Goal: Information Seeking & Learning: Check status

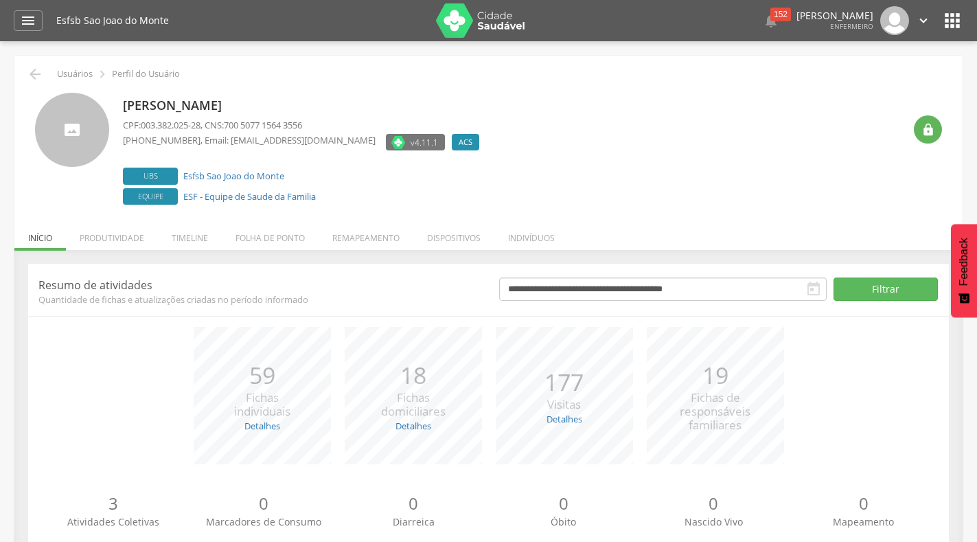
scroll to position [43, 0]
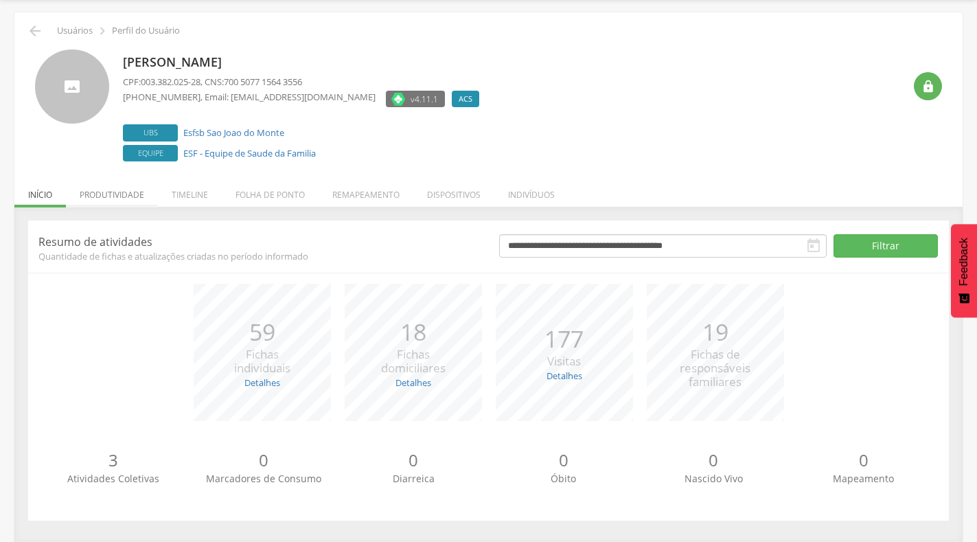
click at [108, 187] on li "Produtividade" at bounding box center [112, 191] width 92 height 32
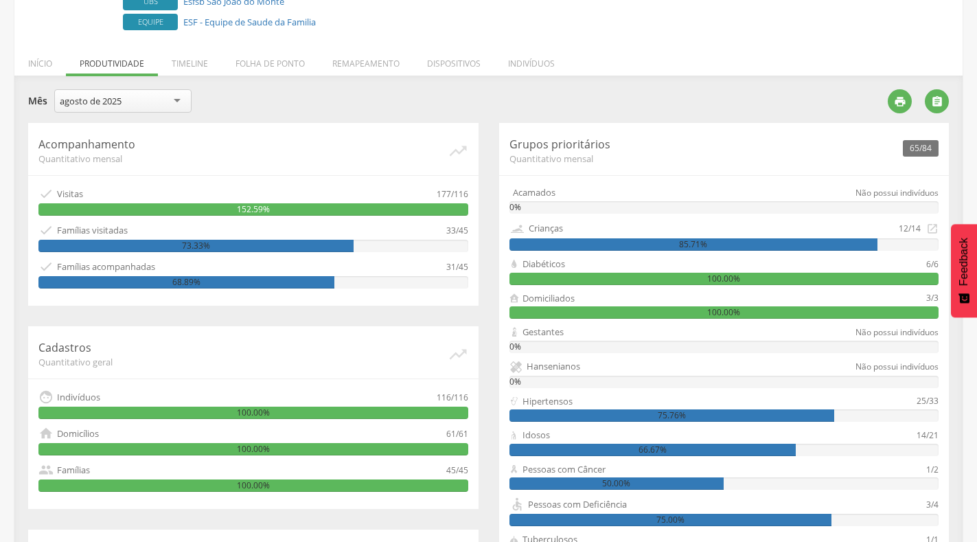
scroll to position [181, 0]
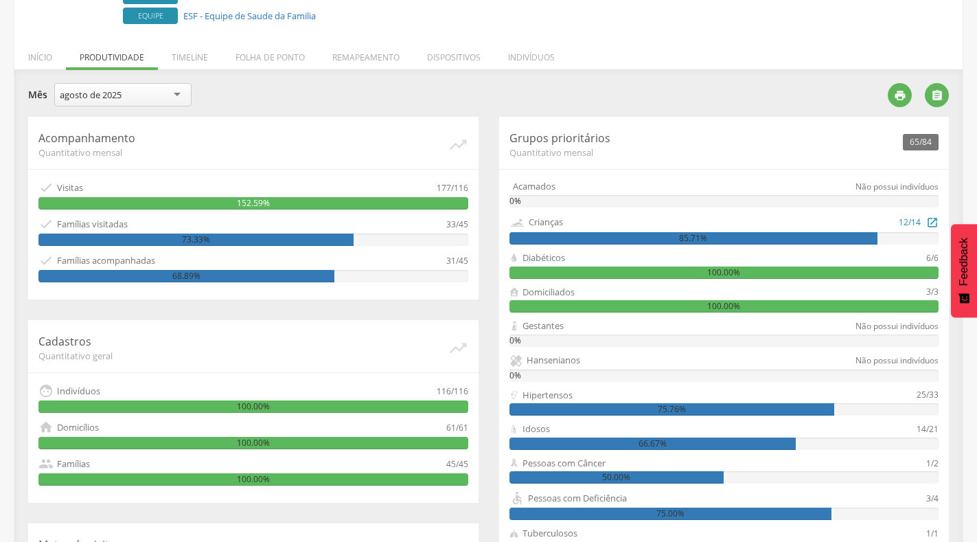
click at [926, 220] on icon "" at bounding box center [932, 221] width 12 height 15
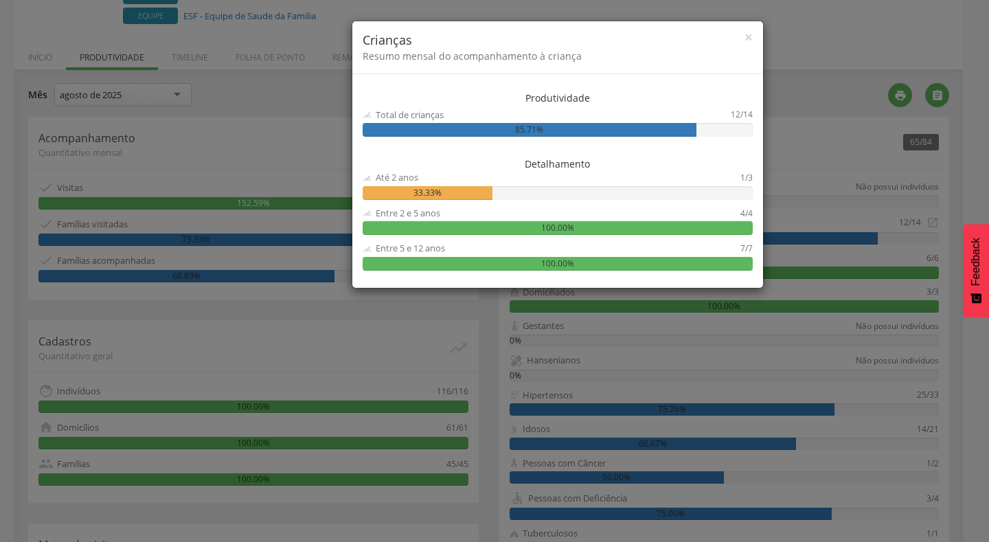
click at [501, 137] on div "Produtividade Total de crianças 12/14 85.71% Detalhamento Até 2 anos 1/3 33.33%…" at bounding box center [557, 184] width 411 height 207
click at [933, 221] on div "× Crianças Resumo mensal do acompanhamento à criança Produtividade Total de cri…" at bounding box center [494, 271] width 989 height 542
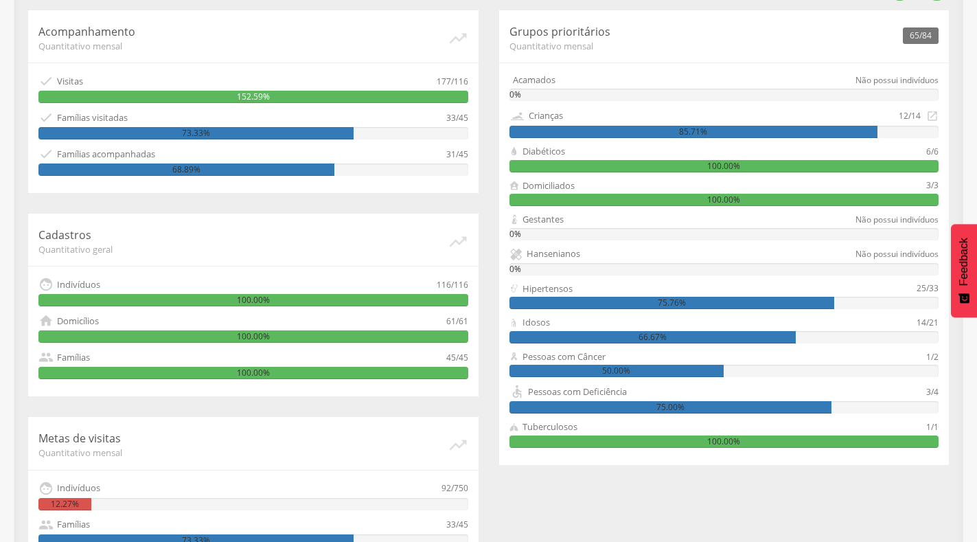
scroll to position [318, 0]
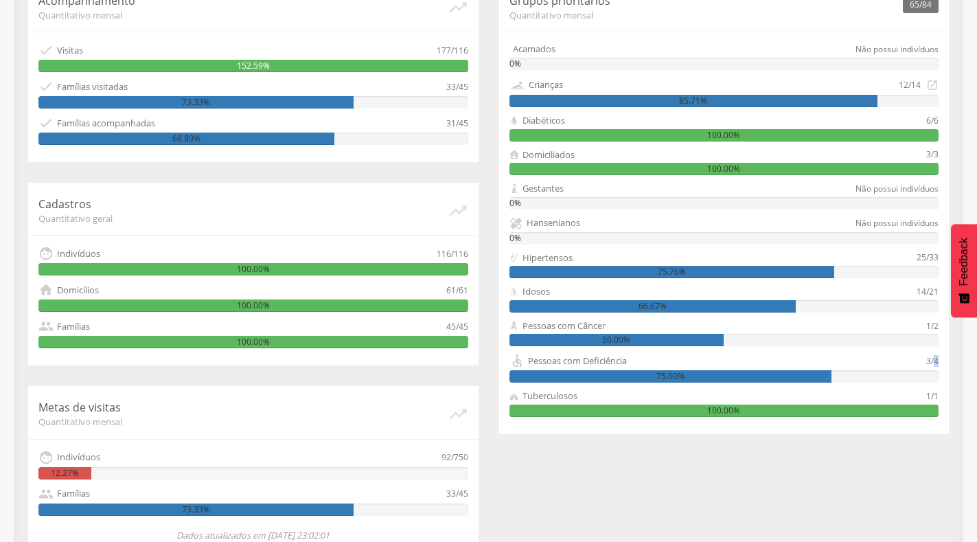
drag, startPoint x: 934, startPoint y: 365, endPoint x: 943, endPoint y: 357, distance: 11.7
click at [943, 357] on div "65/84 Grupos prioritários Quantitativo mensal Acamados Não possui indivíduos 0%…" at bounding box center [724, 206] width 450 height 455
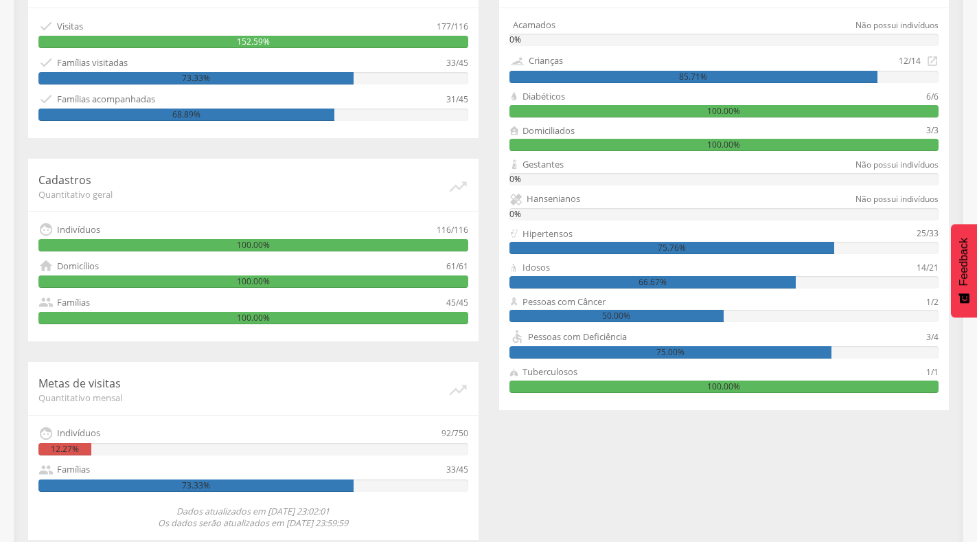
scroll to position [354, 0]
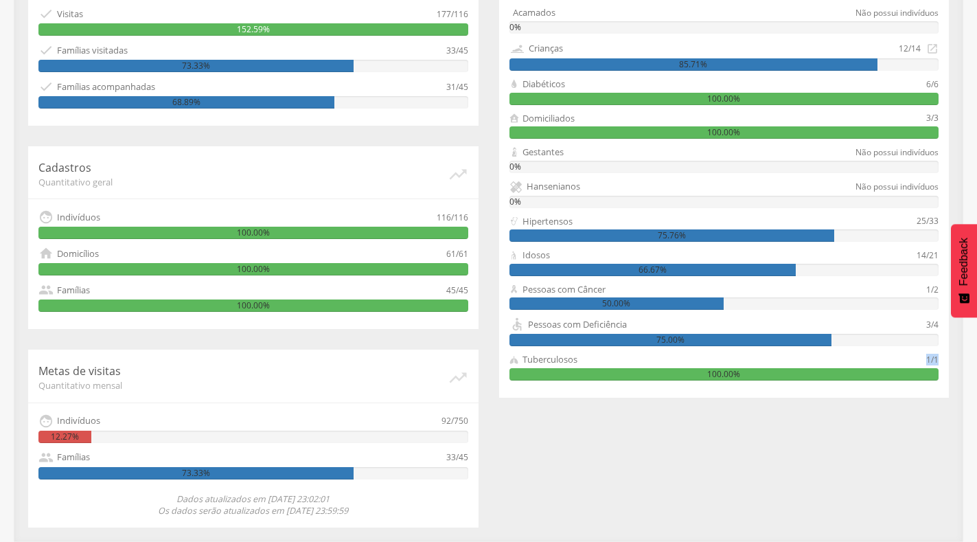
drag, startPoint x: 938, startPoint y: 355, endPoint x: 913, endPoint y: 355, distance: 25.4
click at [913, 355] on div "Tuberculosos 1/1" at bounding box center [725, 359] width 430 height 13
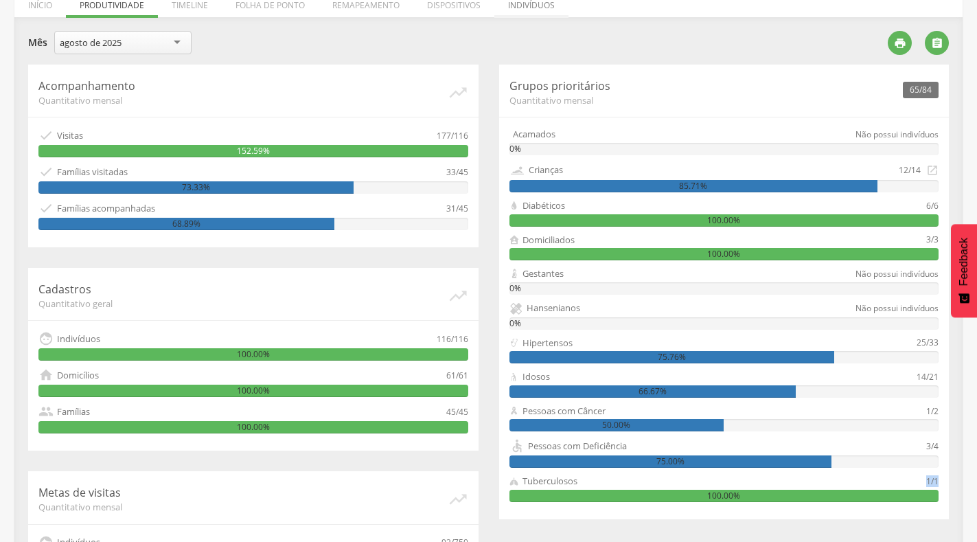
scroll to position [217, 0]
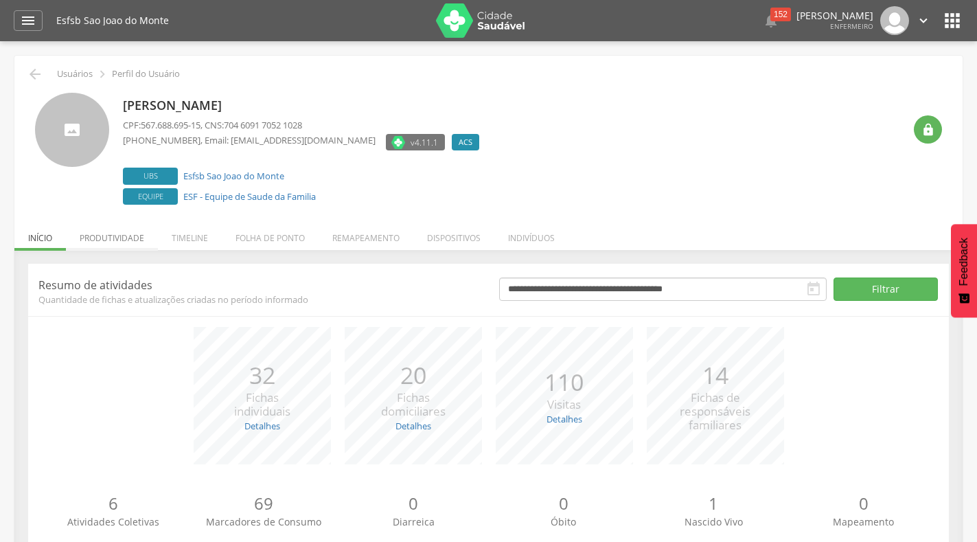
click at [104, 240] on li "Produtividade" at bounding box center [112, 234] width 92 height 32
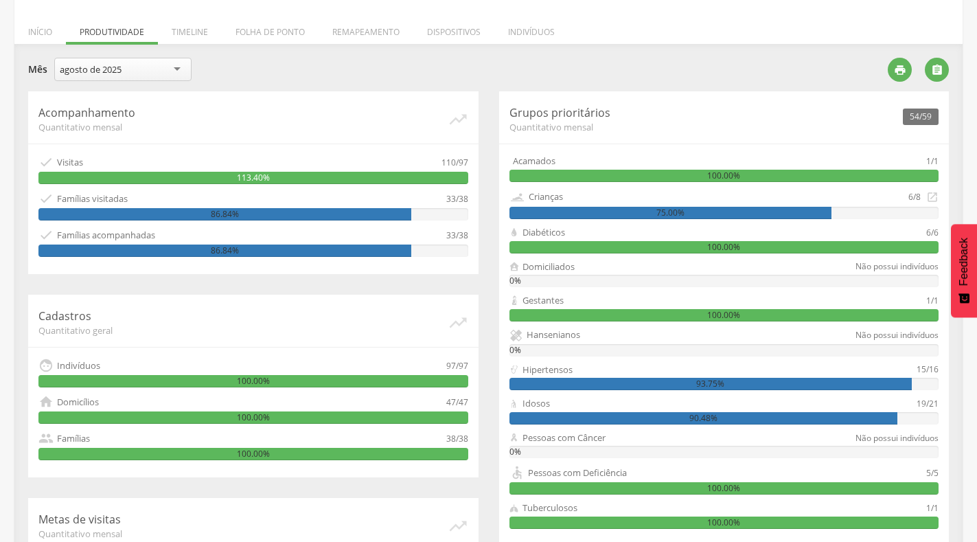
scroll to position [275, 0]
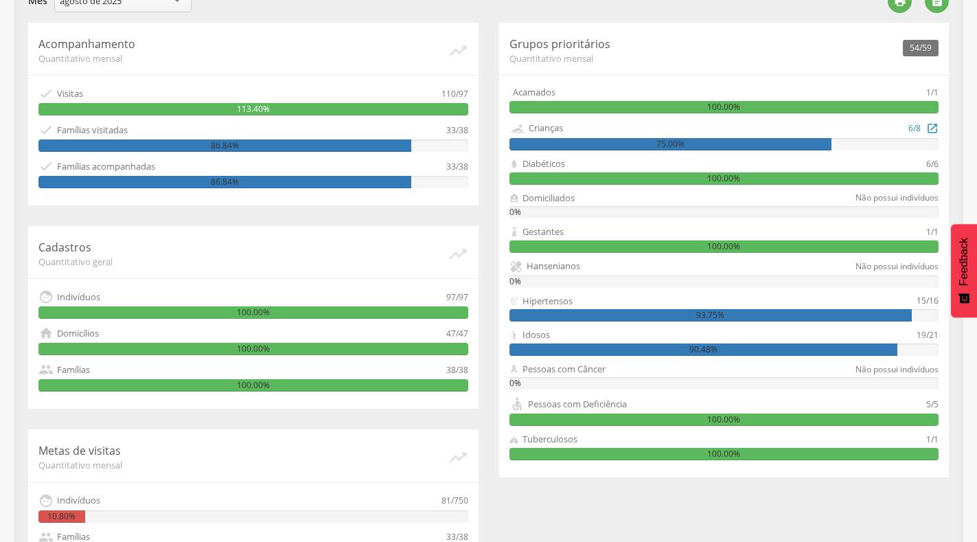
click at [929, 130] on icon "" at bounding box center [932, 127] width 12 height 15
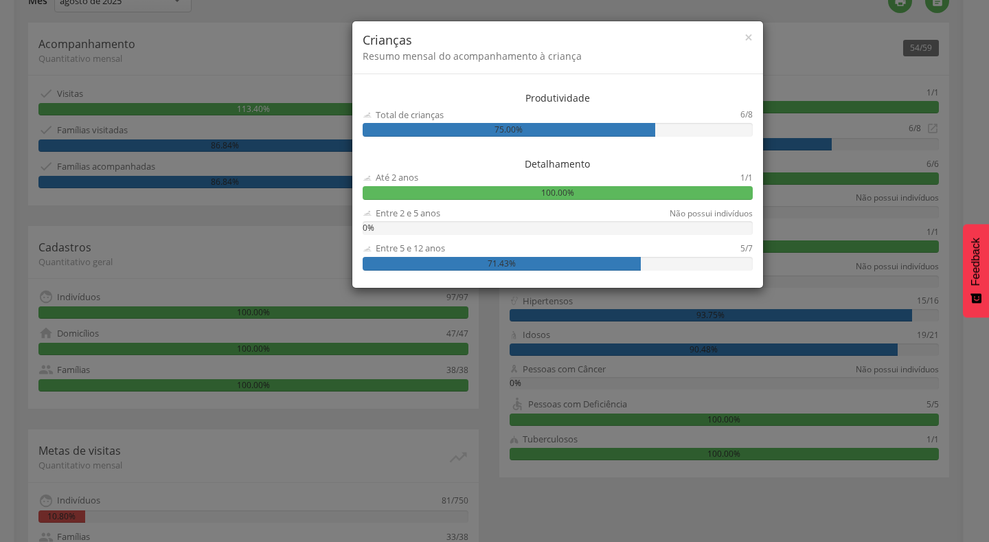
click at [743, 30] on div "× Crianças Resumo mensal do acompanhamento à criança" at bounding box center [557, 47] width 411 height 53
click at [748, 41] on span "×" at bounding box center [748, 36] width 8 height 19
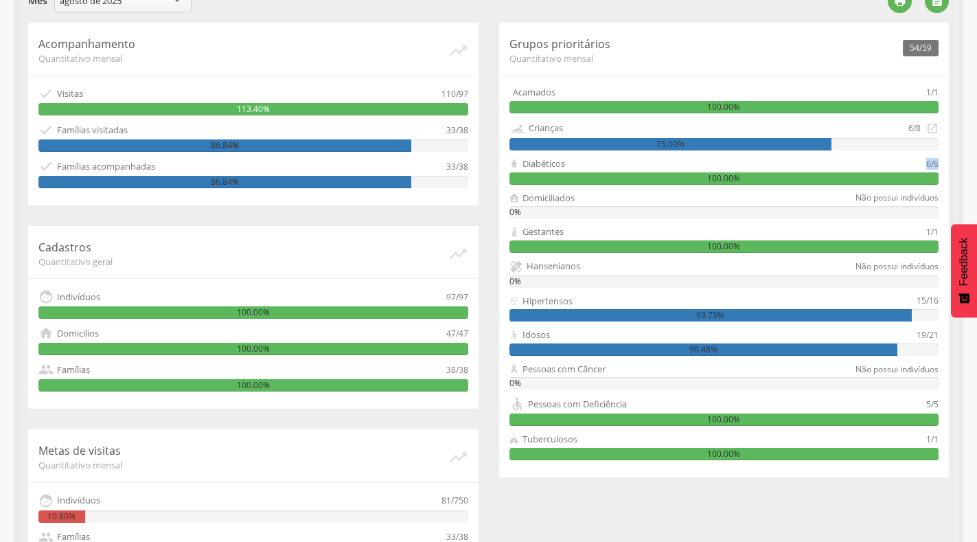
drag, startPoint x: 928, startPoint y: 167, endPoint x: 937, endPoint y: 165, distance: 8.5
click at [937, 165] on div "6/6" at bounding box center [932, 163] width 12 height 13
drag, startPoint x: 922, startPoint y: 234, endPoint x: 937, endPoint y: 232, distance: 15.2
click at [937, 232] on div "Gestantes 1/1" at bounding box center [725, 231] width 430 height 13
drag, startPoint x: 934, startPoint y: 304, endPoint x: 943, endPoint y: 304, distance: 8.9
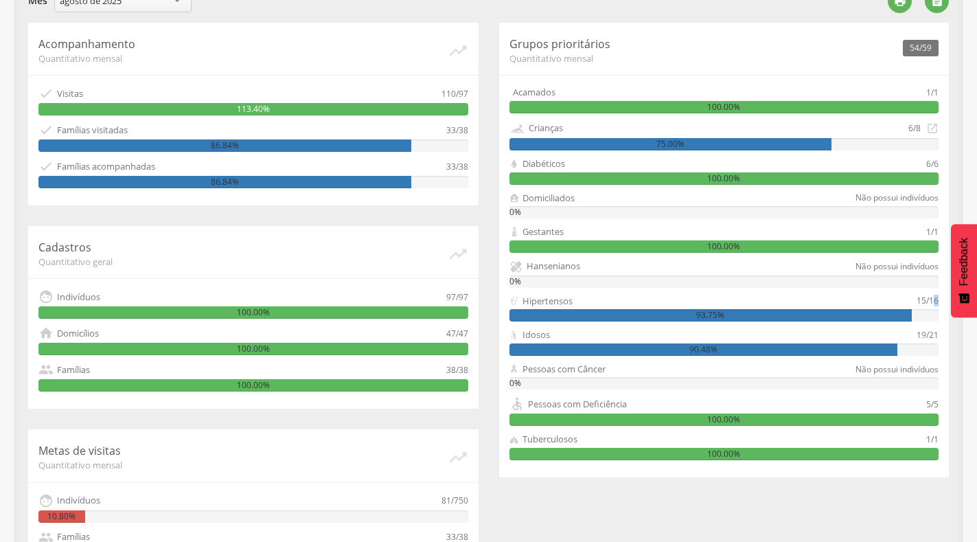
click at [943, 304] on div "54/59 Grupos prioritários Quantitativo mensal Acamados 1/1 100.00% Crianças 6/8…" at bounding box center [724, 250] width 450 height 455
drag, startPoint x: 937, startPoint y: 335, endPoint x: 912, endPoint y: 332, distance: 25.0
click at [912, 332] on div "Idosos 19/21" at bounding box center [725, 334] width 430 height 13
click at [935, 364] on div "Não possui indivíduos" at bounding box center [897, 369] width 83 height 13
drag, startPoint x: 930, startPoint y: 339, endPoint x: 939, endPoint y: 339, distance: 8.9
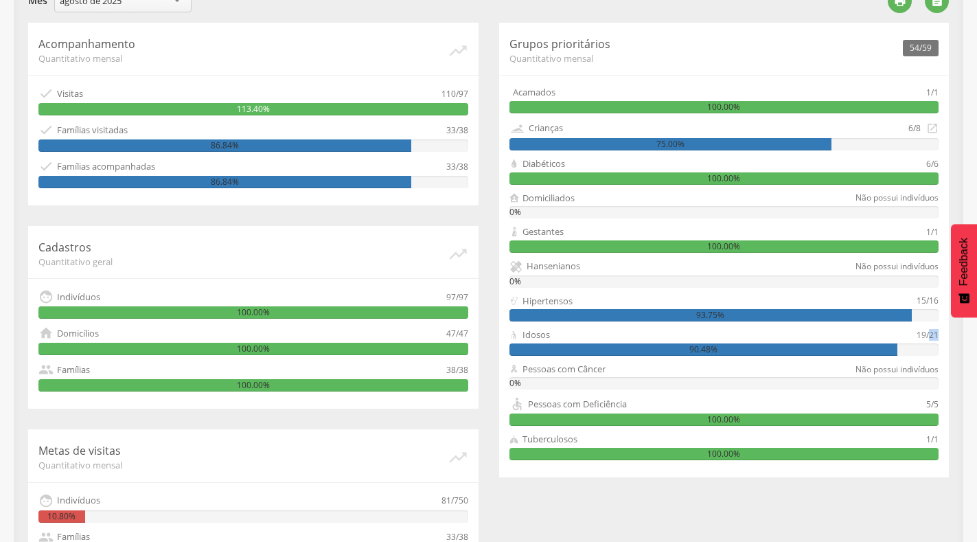
click at [939, 339] on div "54/59 Grupos prioritários Quantitativo mensal Acamados 1/1 100.00% Crianças 6/8…" at bounding box center [724, 250] width 450 height 455
drag, startPoint x: 941, startPoint y: 407, endPoint x: 918, endPoint y: 404, distance: 22.8
click at [918, 404] on div "54/59 Grupos prioritários Quantitativo mensal Acamados 1/1 100.00% Crianças 6/8…" at bounding box center [724, 250] width 450 height 455
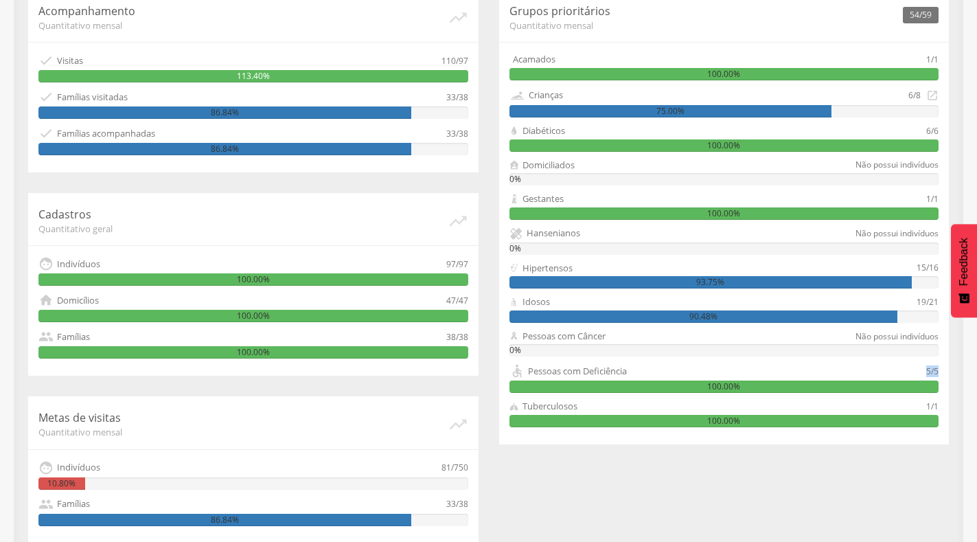
scroll to position [354, 0]
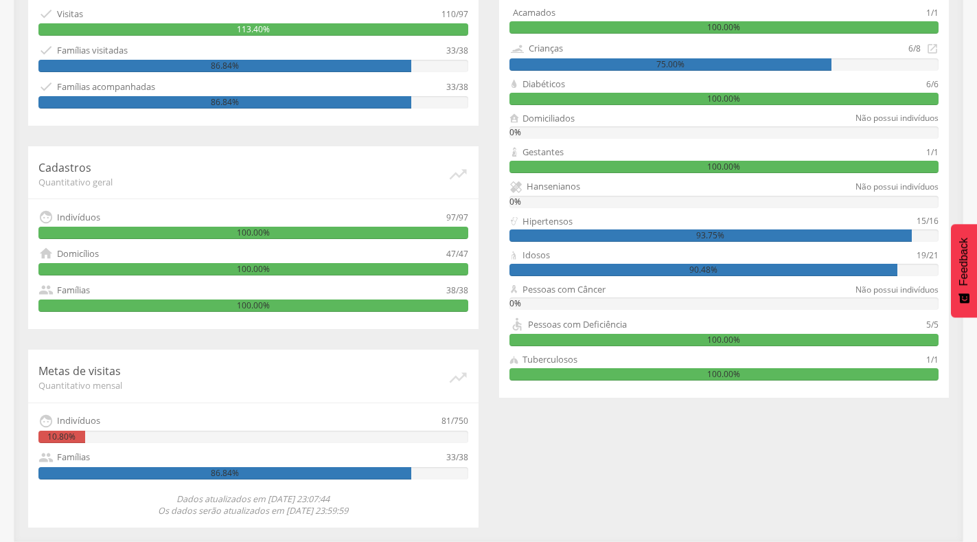
click at [928, 362] on div "1/1" at bounding box center [932, 359] width 12 height 13
click at [931, 361] on div "1/1" at bounding box center [932, 359] width 12 height 13
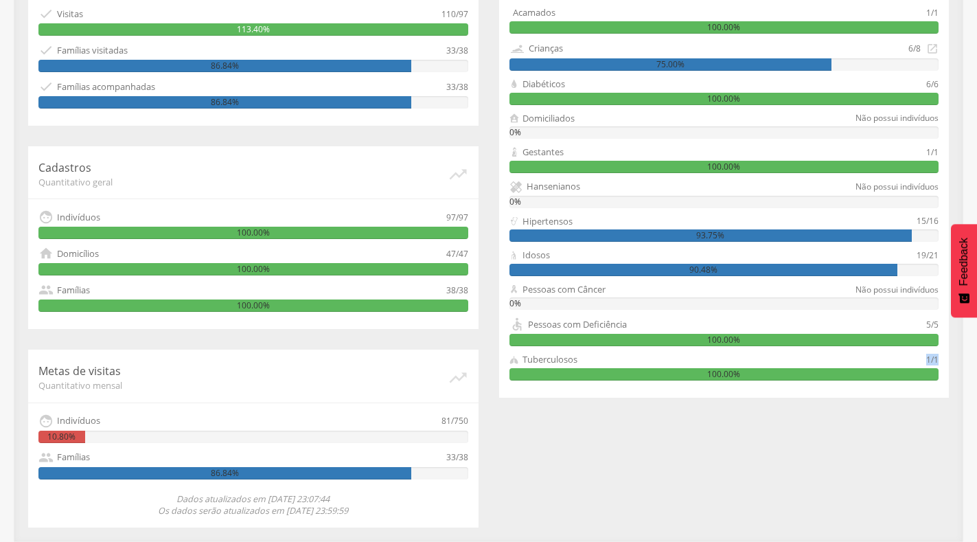
click at [931, 361] on div "1/1" at bounding box center [932, 359] width 12 height 13
click at [939, 323] on div "54/59 Grupos prioritários Quantitativo mensal Acamados 1/1 100.00% Crianças 6/8…" at bounding box center [724, 170] width 450 height 455
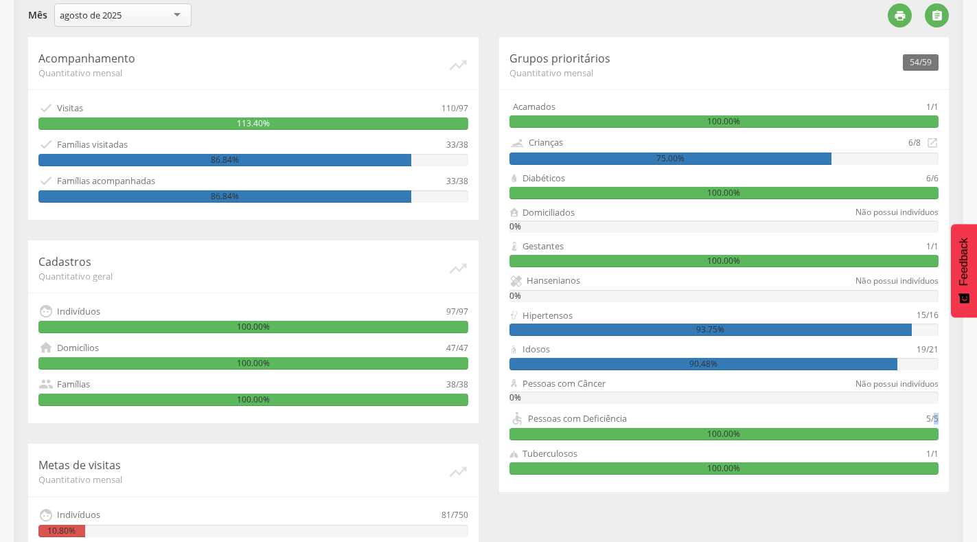
scroll to position [286, 0]
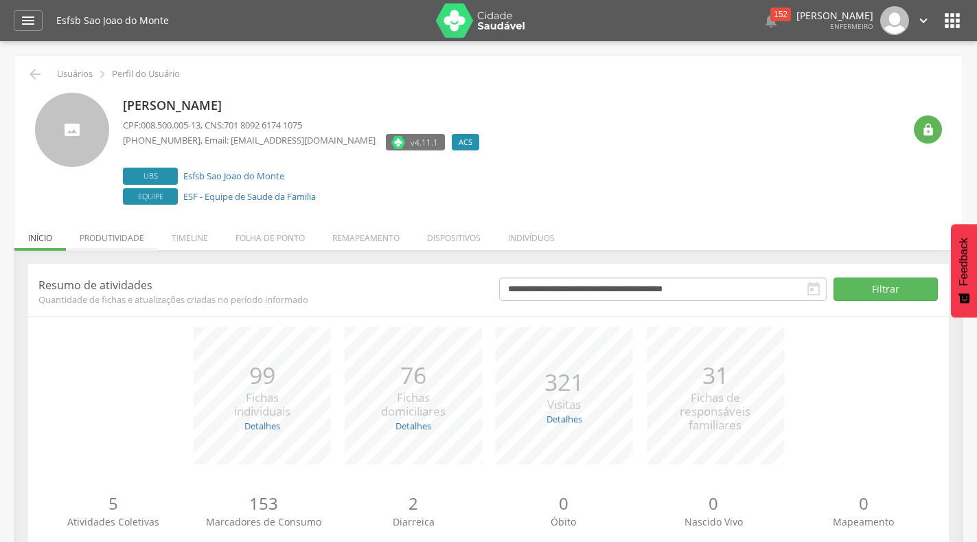
click at [117, 237] on li "Produtividade" at bounding box center [112, 234] width 92 height 32
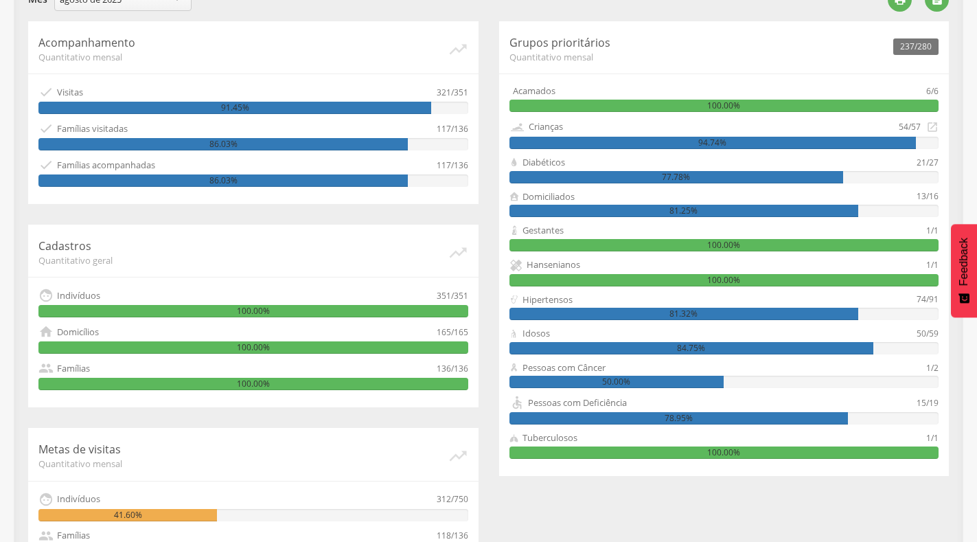
scroll to position [286, 0]
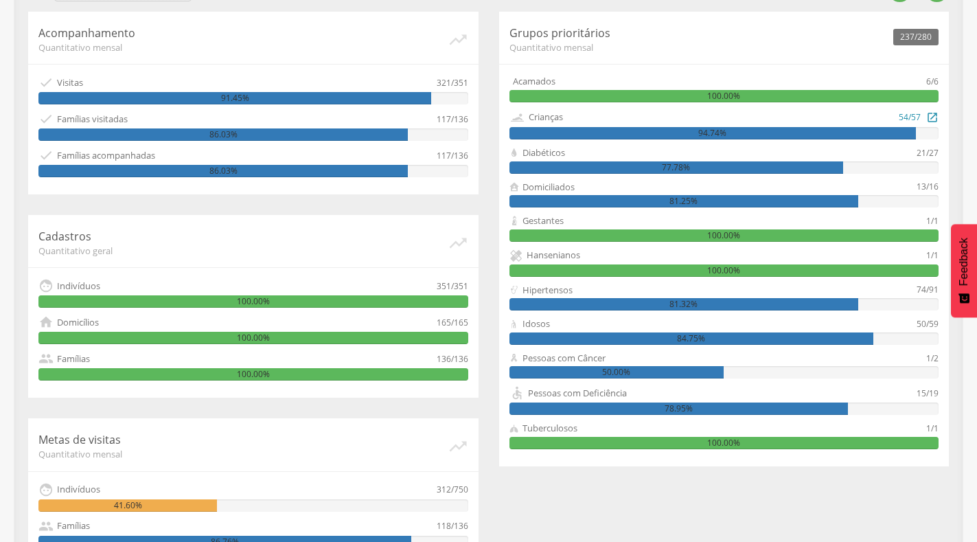
click at [927, 115] on icon "" at bounding box center [932, 116] width 12 height 15
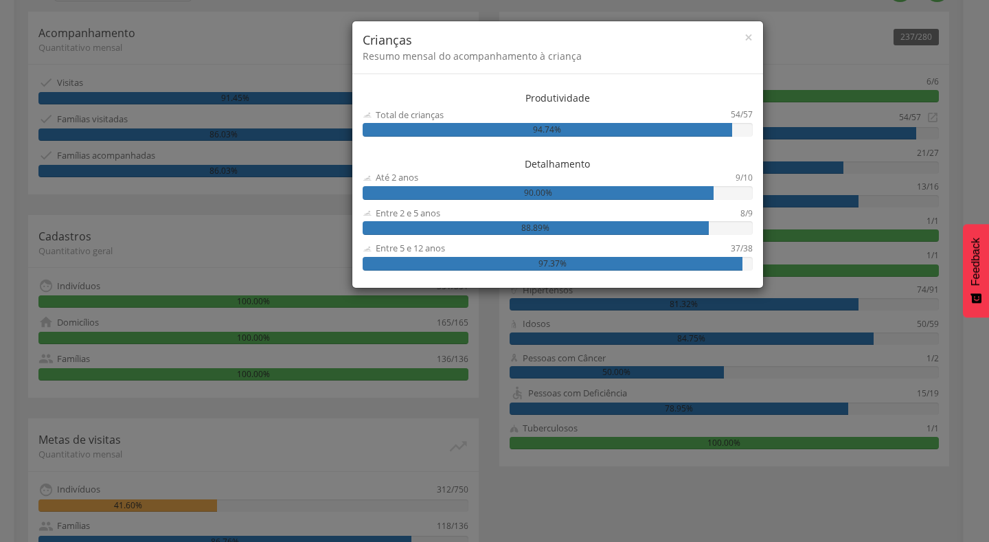
click at [885, 176] on div "× Crianças Resumo mensal do acompanhamento à criança Produtividade Total de cri…" at bounding box center [494, 271] width 989 height 542
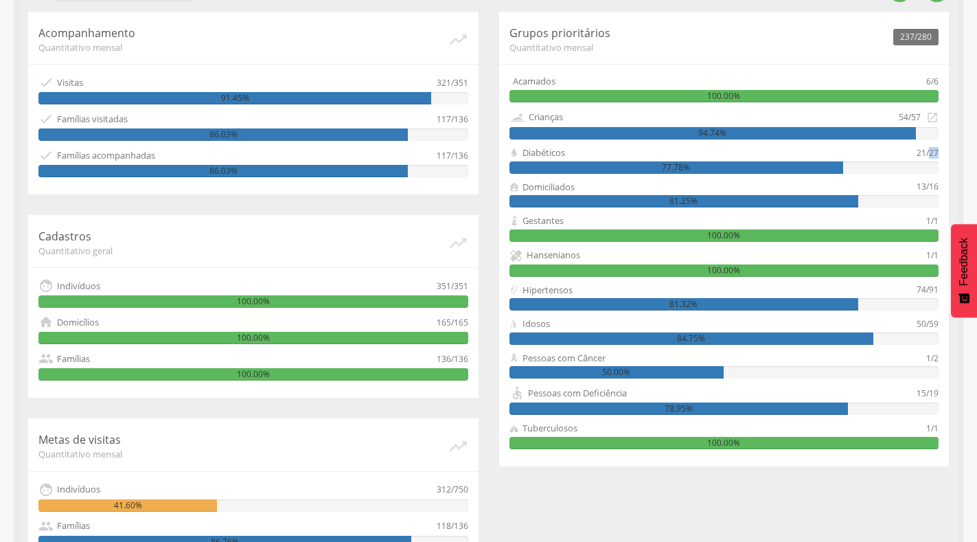
drag, startPoint x: 928, startPoint y: 157, endPoint x: 961, endPoint y: 157, distance: 32.3
click at [961, 157] on div "**********" at bounding box center [488, 294] width 948 height 632
drag, startPoint x: 928, startPoint y: 289, endPoint x: 946, endPoint y: 289, distance: 17.2
click at [946, 289] on div "237/280 Grupos prioritários Quantitativo mensal Acamados 6/6 100.00% Crianças 5…" at bounding box center [724, 239] width 450 height 455
drag, startPoint x: 936, startPoint y: 220, endPoint x: 917, endPoint y: 220, distance: 18.5
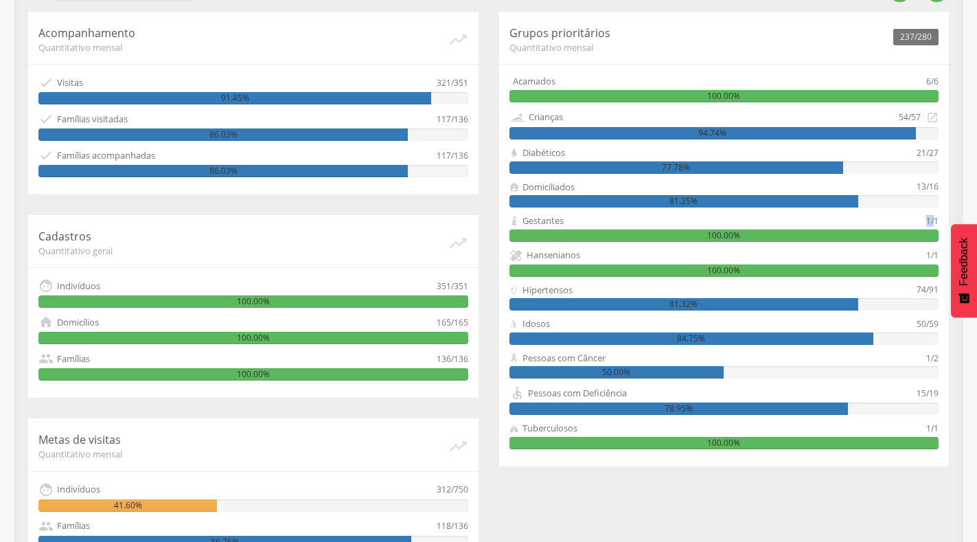
click at [917, 220] on div "Gestantes 1/1" at bounding box center [725, 220] width 430 height 13
drag, startPoint x: 940, startPoint y: 321, endPoint x: 925, endPoint y: 321, distance: 15.1
click at [925, 321] on div "237/280 Grupos prioritários Quantitativo mensal Acamados 6/6 100.00% Crianças 5…" at bounding box center [724, 239] width 450 height 455
click at [936, 359] on div "237/280 Grupos prioritários Quantitativo mensal Acamados 6/6 100.00% Crianças 5…" at bounding box center [724, 239] width 450 height 455
drag, startPoint x: 941, startPoint y: 395, endPoint x: 931, endPoint y: 394, distance: 11.0
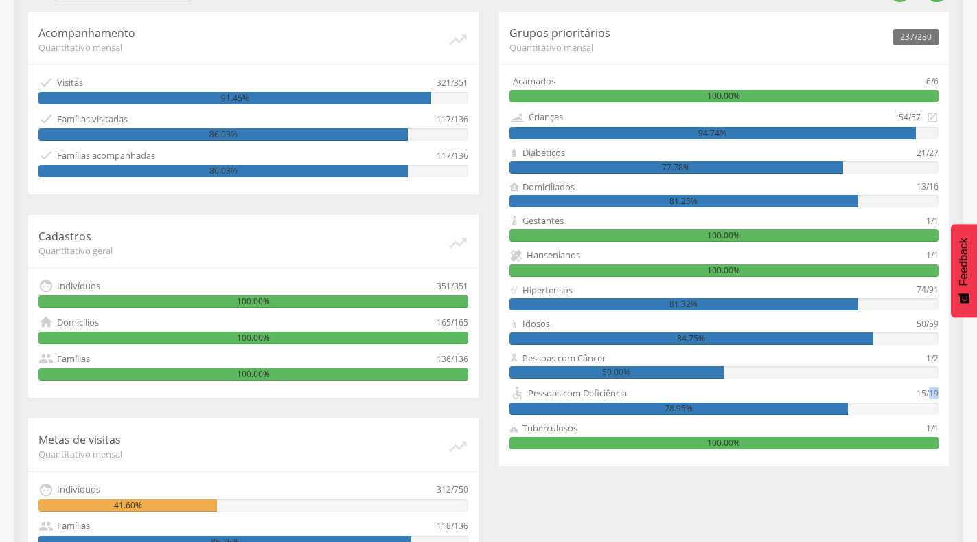
click at [931, 394] on div "237/280 Grupos prioritários Quantitativo mensal Acamados 6/6 100.00% Crianças 5…" at bounding box center [724, 239] width 450 height 455
click at [933, 431] on div "1/1" at bounding box center [932, 428] width 12 height 13
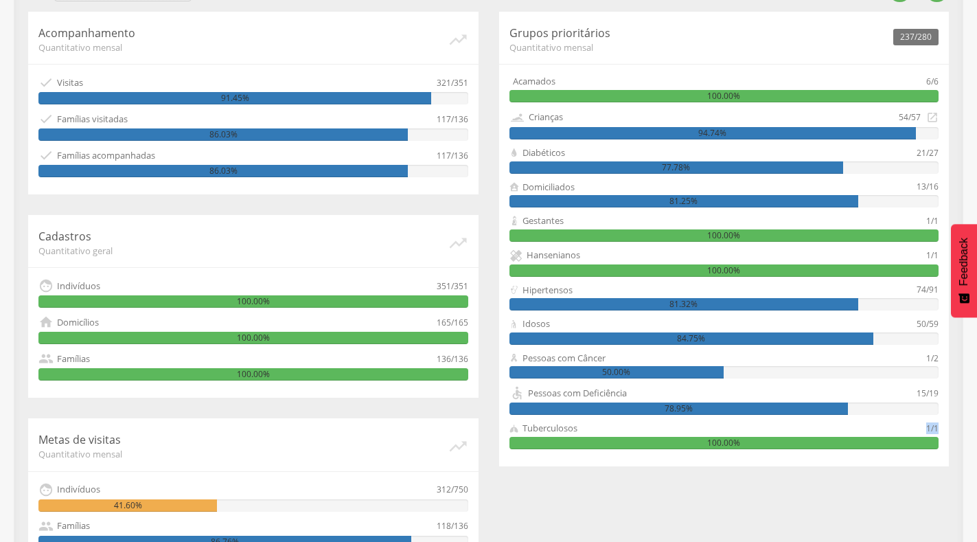
click at [933, 431] on div "1/1" at bounding box center [932, 428] width 12 height 13
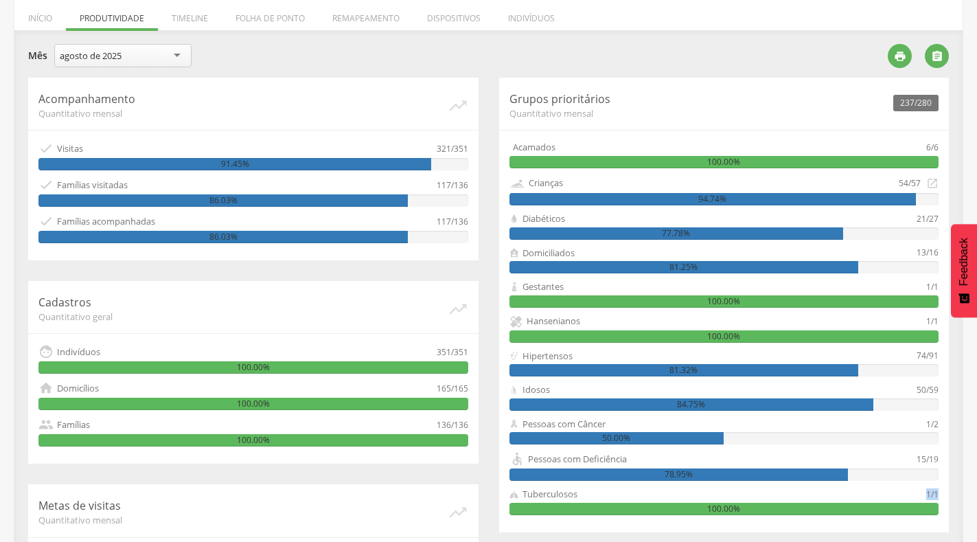
scroll to position [11, 0]
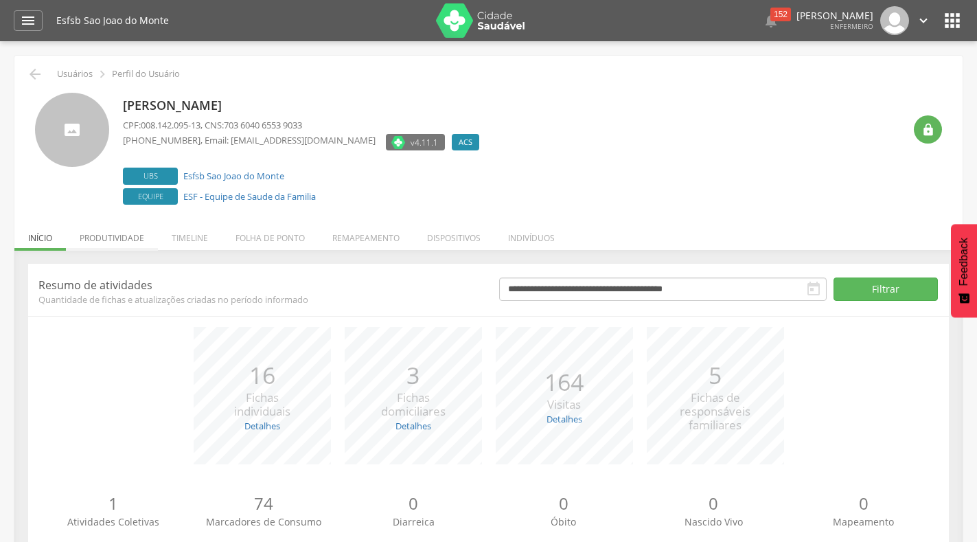
click at [121, 245] on li "Produtividade" at bounding box center [112, 234] width 92 height 32
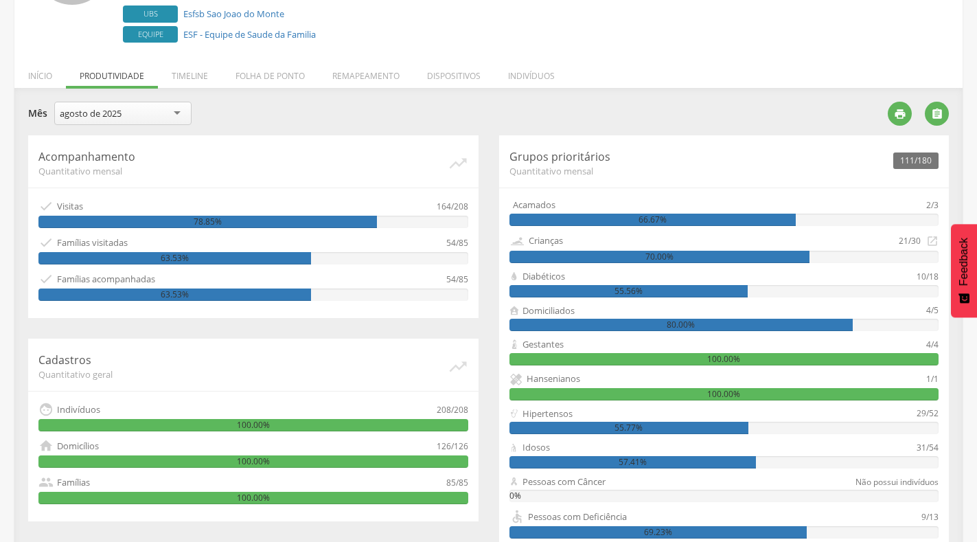
scroll to position [148, 0]
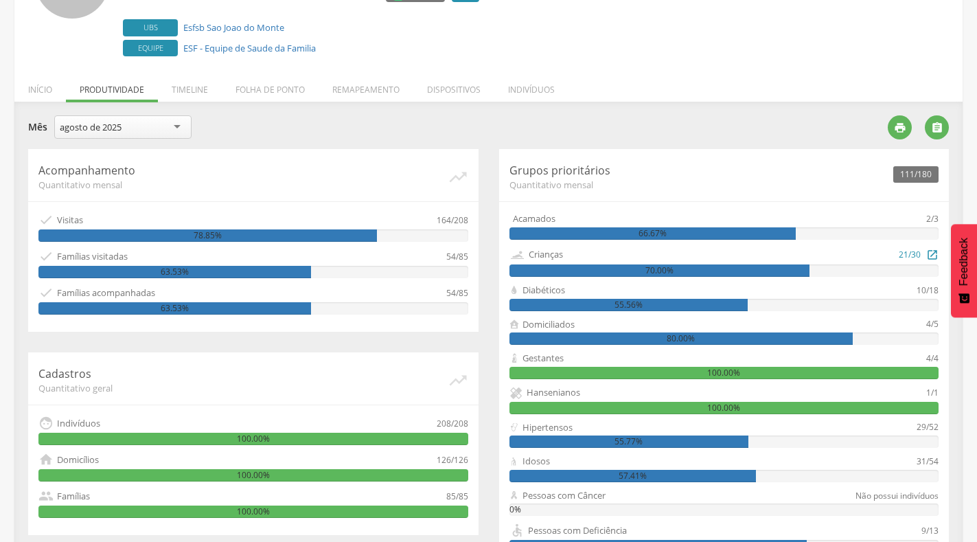
click at [924, 254] on div "Crianças 21/30 " at bounding box center [725, 255] width 430 height 16
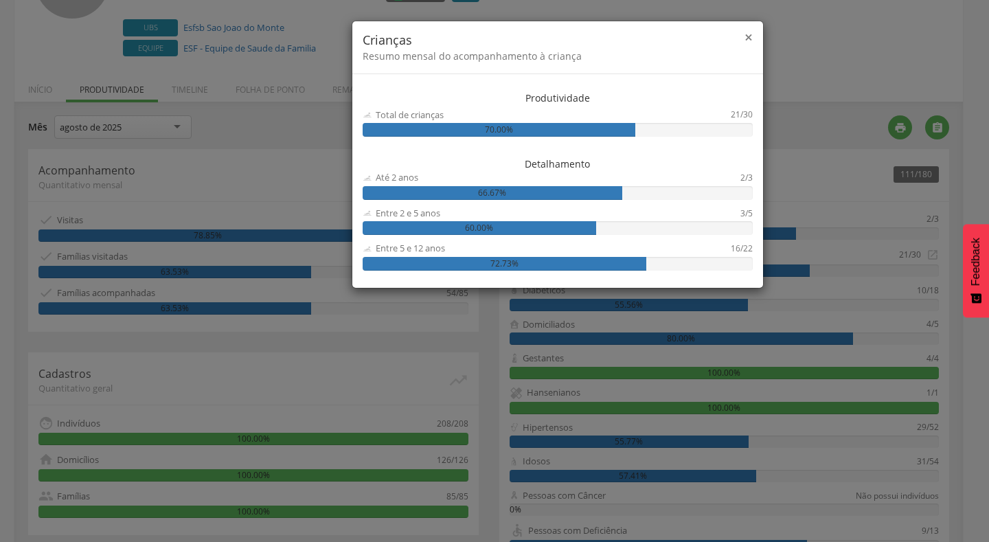
click at [747, 36] on span "×" at bounding box center [748, 36] width 8 height 19
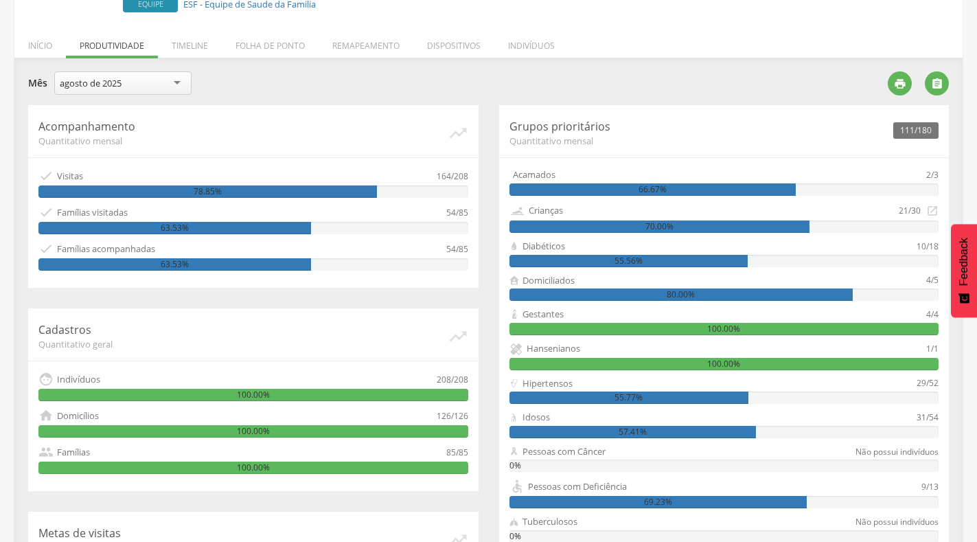
scroll to position [217, 0]
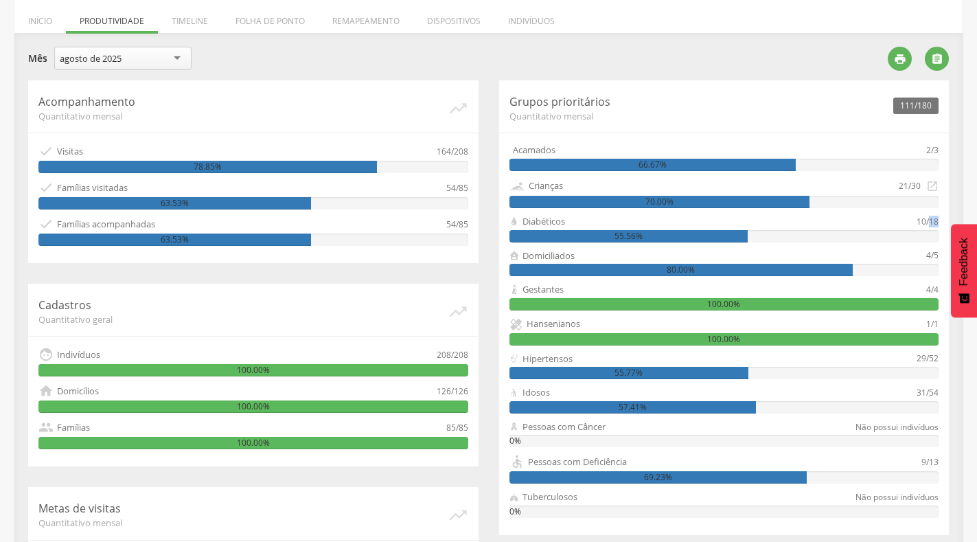
drag, startPoint x: 931, startPoint y: 221, endPoint x: 944, endPoint y: 221, distance: 12.4
click at [944, 221] on div "111/180 Grupos prioritários Quantitativo mensal Acamados 2/3 66.67% Crianças 21…" at bounding box center [724, 307] width 450 height 455
click at [938, 184] on icon "" at bounding box center [932, 185] width 12 height 15
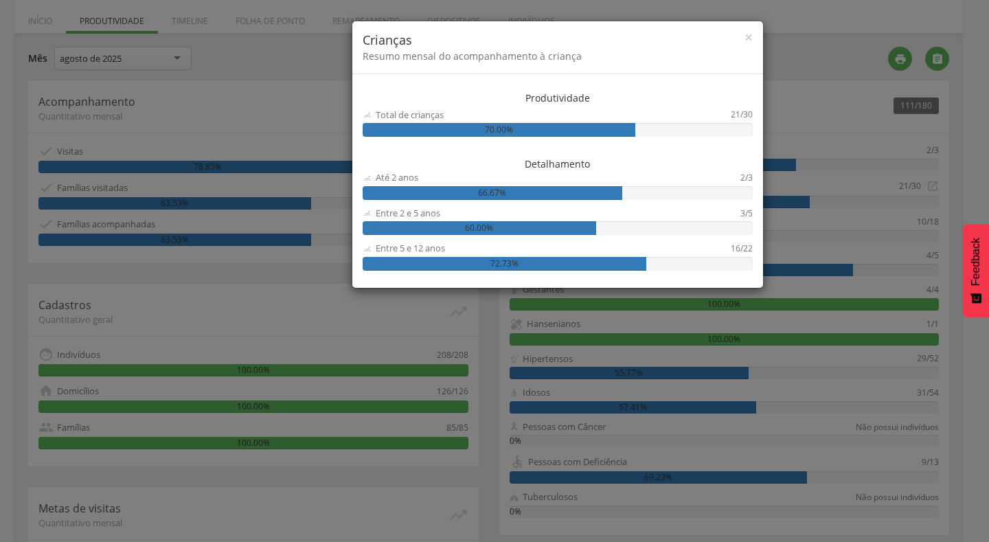
click at [852, 248] on div "× Crianças Resumo mensal do acompanhamento à criança Produtividade Total de cri…" at bounding box center [494, 271] width 989 height 542
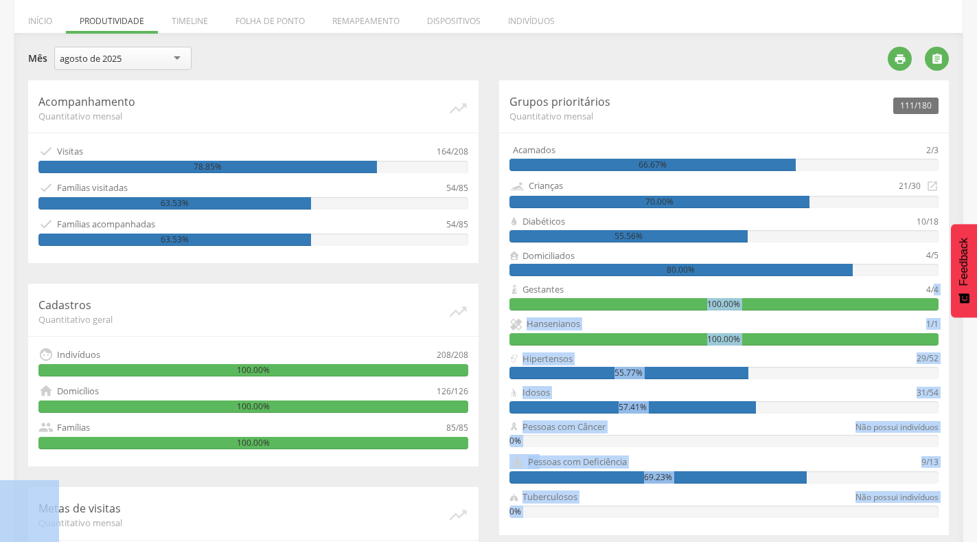
drag, startPoint x: 934, startPoint y: 291, endPoint x: 952, endPoint y: 291, distance: 17.9
click at [952, 291] on body " Dashboard Supervisão Produtividade Mapa da Cidade App desatualizado Última si…" at bounding box center [488, 54] width 977 height 542
click at [937, 341] on div "100.00%" at bounding box center [725, 339] width 430 height 12
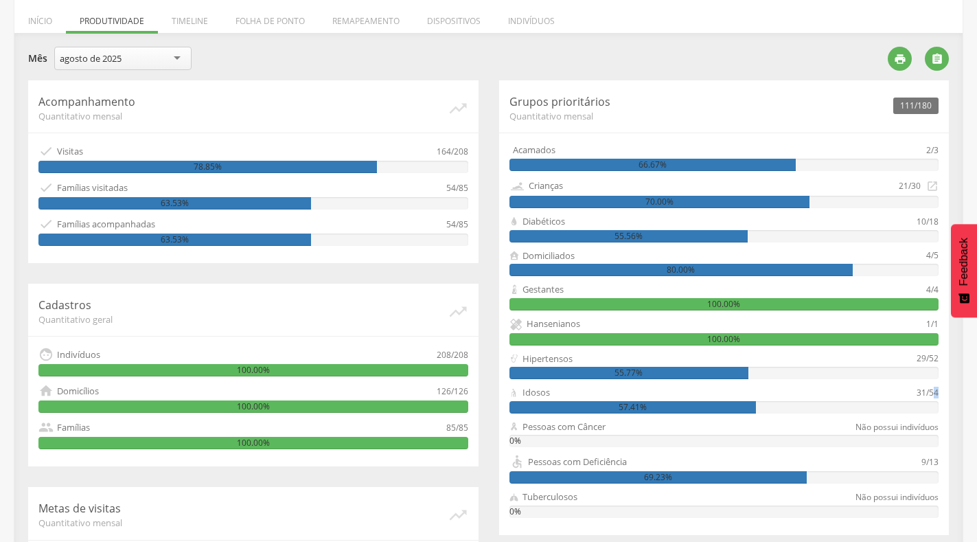
click at [937, 392] on div "31/54" at bounding box center [928, 392] width 22 height 13
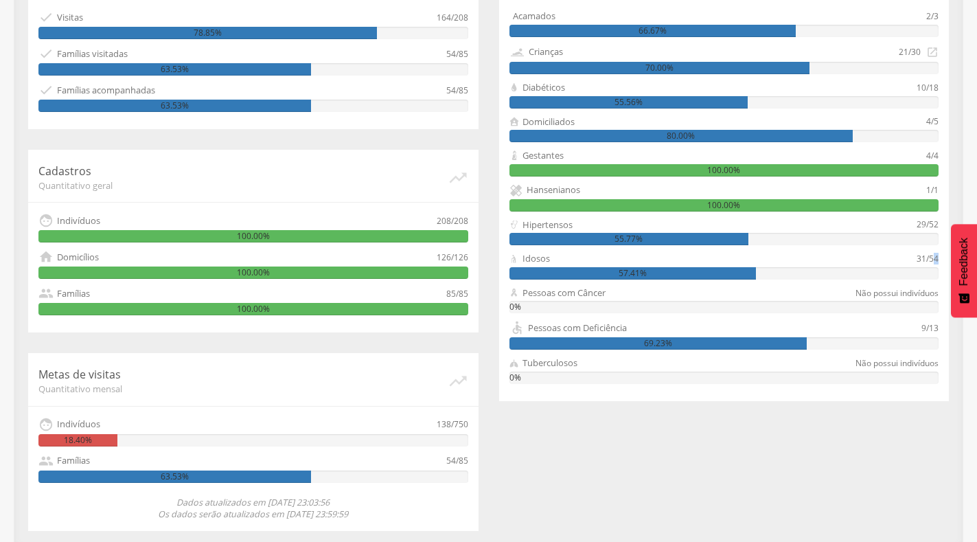
scroll to position [354, 0]
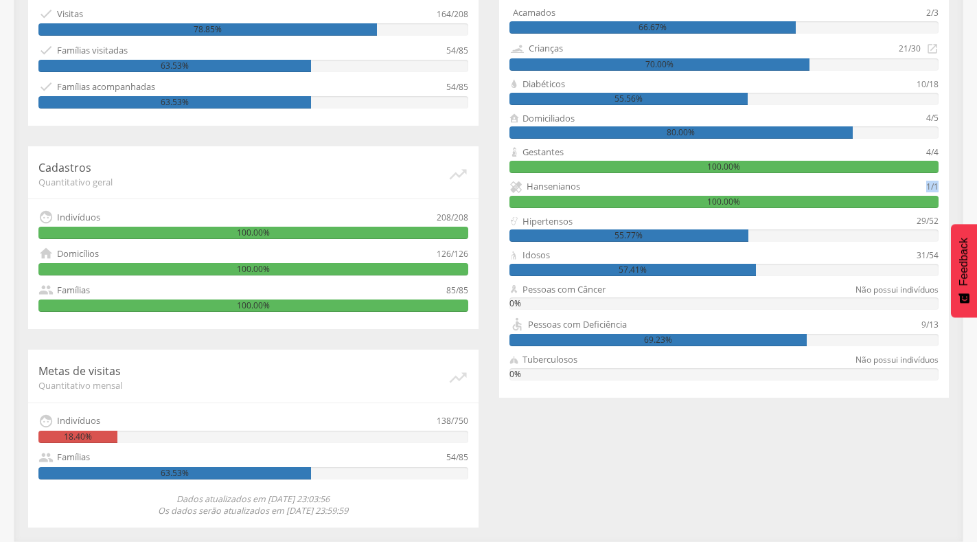
drag, startPoint x: 927, startPoint y: 185, endPoint x: 937, endPoint y: 185, distance: 9.6
click at [937, 185] on div "1/1" at bounding box center [932, 187] width 12 height 14
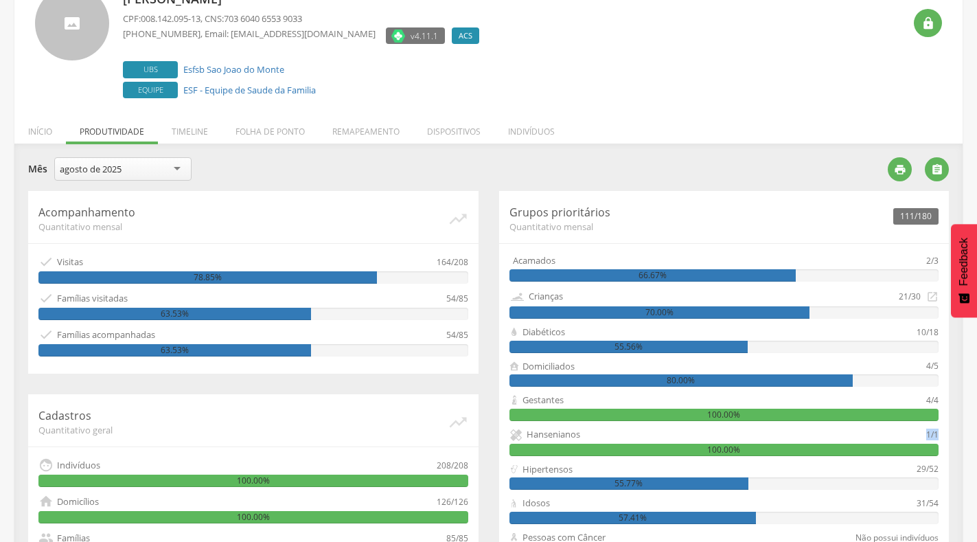
scroll to position [343, 0]
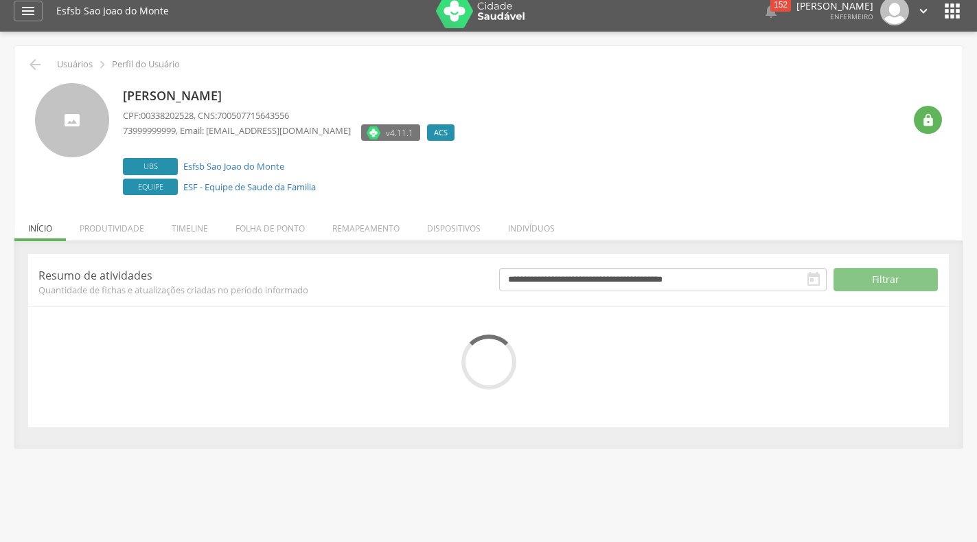
scroll to position [41, 0]
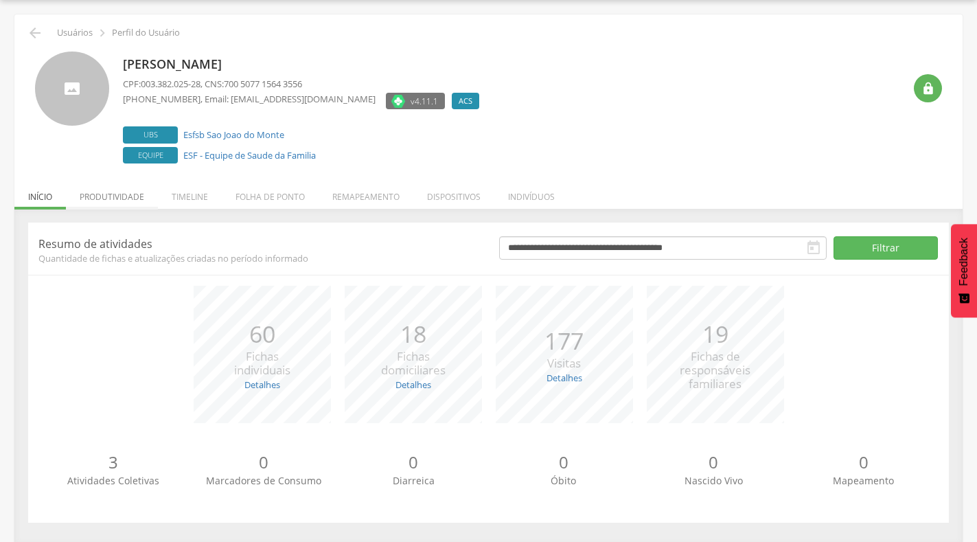
click at [118, 198] on li "Produtividade" at bounding box center [112, 193] width 92 height 32
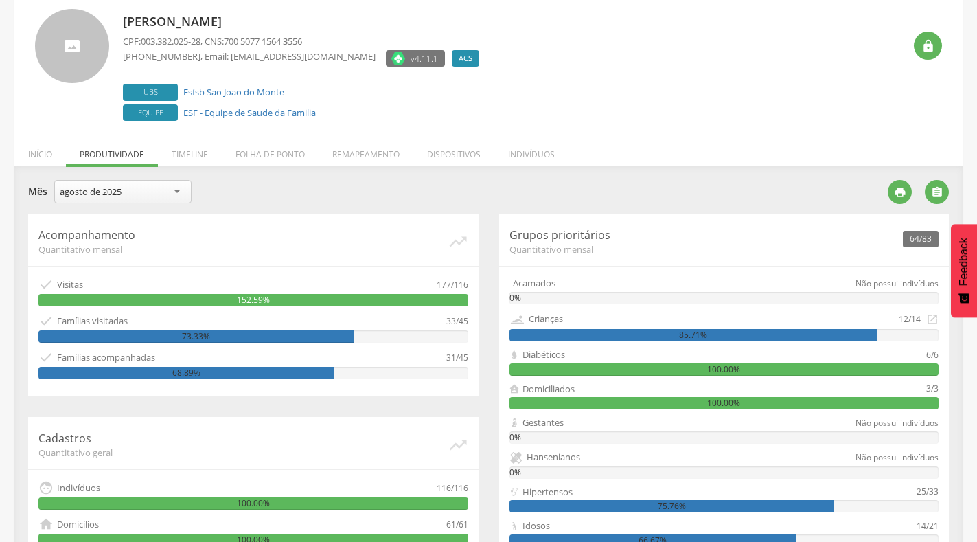
scroll to position [80, 0]
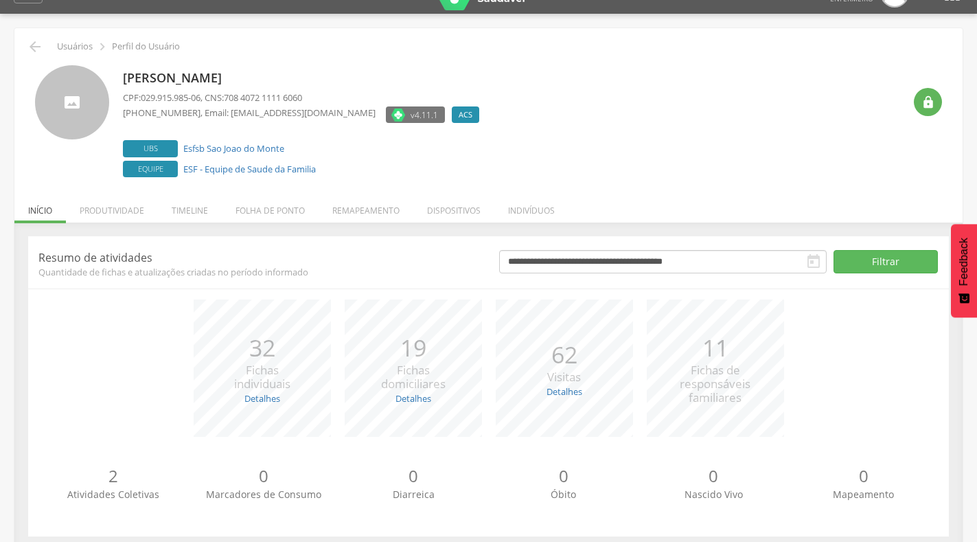
scroll to position [43, 0]
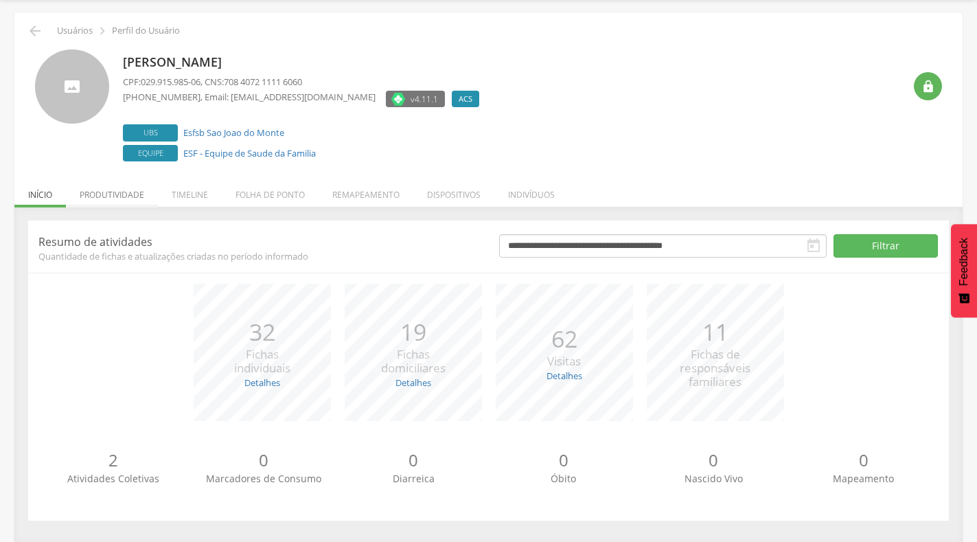
click at [123, 192] on li "Produtividade" at bounding box center [112, 191] width 92 height 32
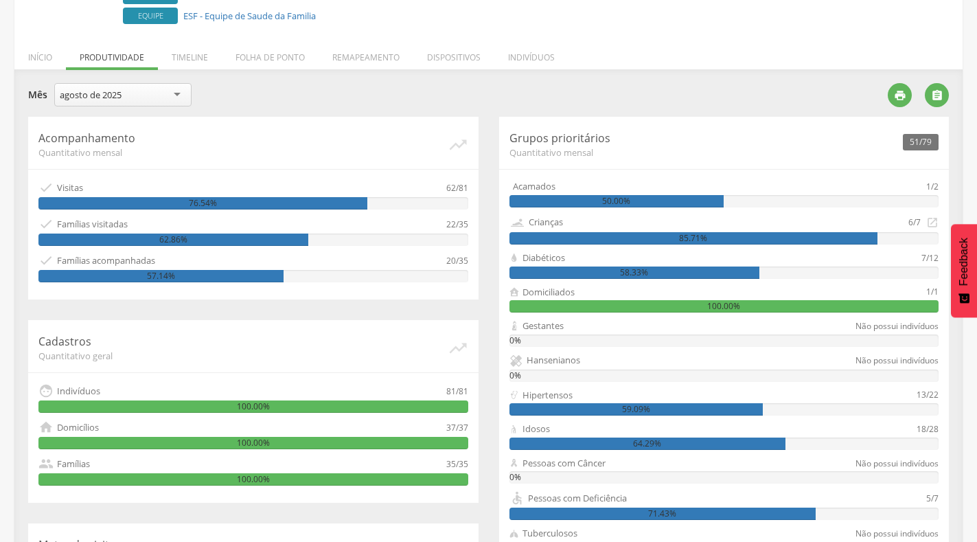
scroll to position [249, 0]
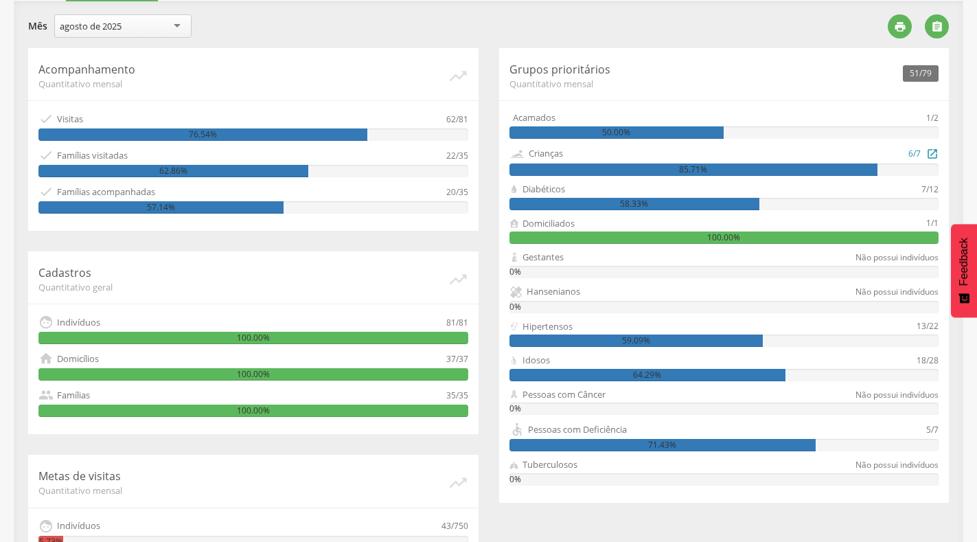
click at [932, 159] on icon "" at bounding box center [932, 153] width 12 height 15
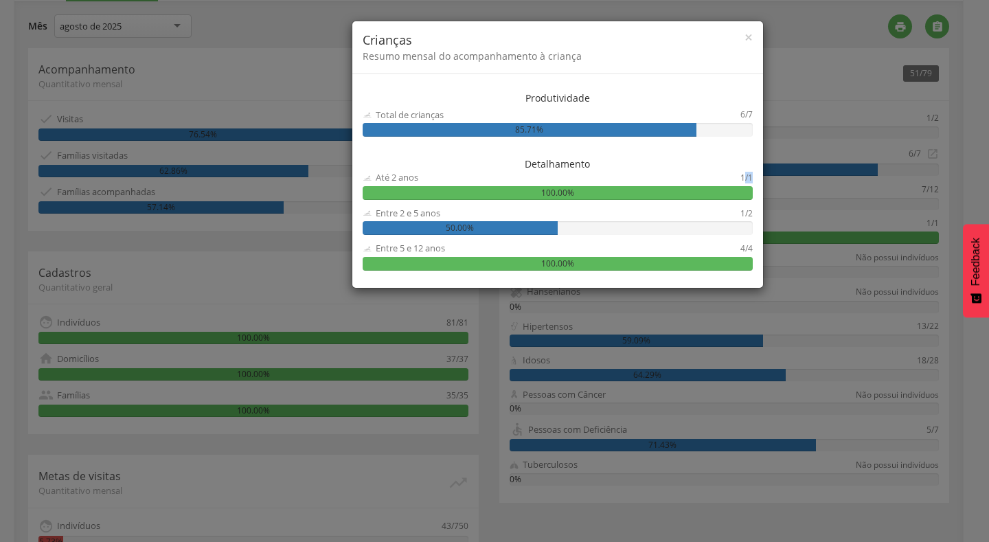
drag, startPoint x: 746, startPoint y: 177, endPoint x: 757, endPoint y: 177, distance: 11.7
click at [757, 177] on div "Produtividade Total de crianças 6/7 85.71% Detalhamento Até 2 anos 1/1 100.00% …" at bounding box center [557, 184] width 411 height 207
drag, startPoint x: 749, startPoint y: 211, endPoint x: 758, endPoint y: 213, distance: 9.8
click at [758, 213] on div "Produtividade Total de crianças 6/7 85.71% Detalhamento Até 2 anos 1/1 100.00% …" at bounding box center [557, 184] width 411 height 207
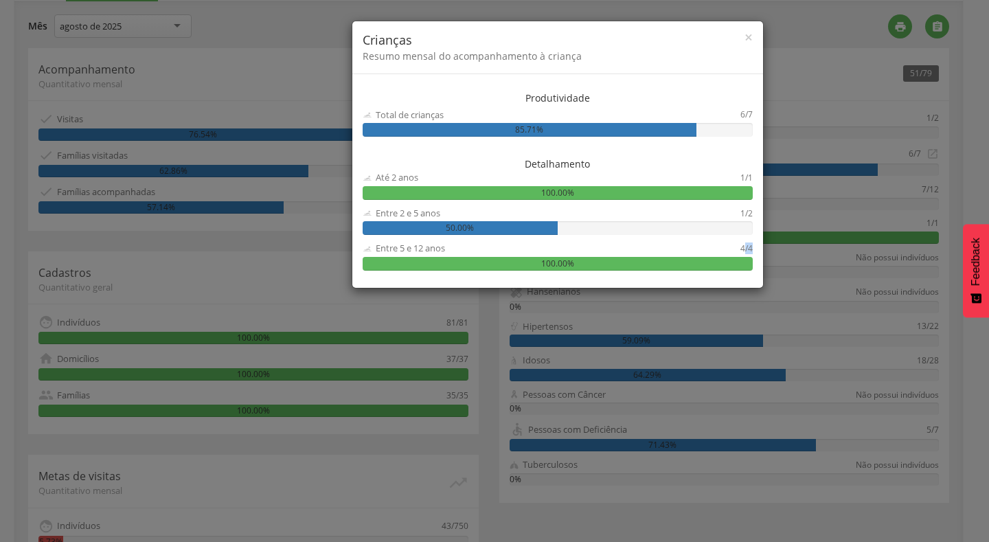
drag, startPoint x: 751, startPoint y: 249, endPoint x: 744, endPoint y: 249, distance: 7.6
click at [744, 249] on div "Produtividade Total de crianças 6/7 85.71% Detalhamento Até 2 anos 1/1 100.00% …" at bounding box center [557, 184] width 411 height 207
click at [825, 201] on div "× Crianças Resumo mensal do acompanhamento à criança Produtividade Total de cri…" at bounding box center [494, 271] width 989 height 542
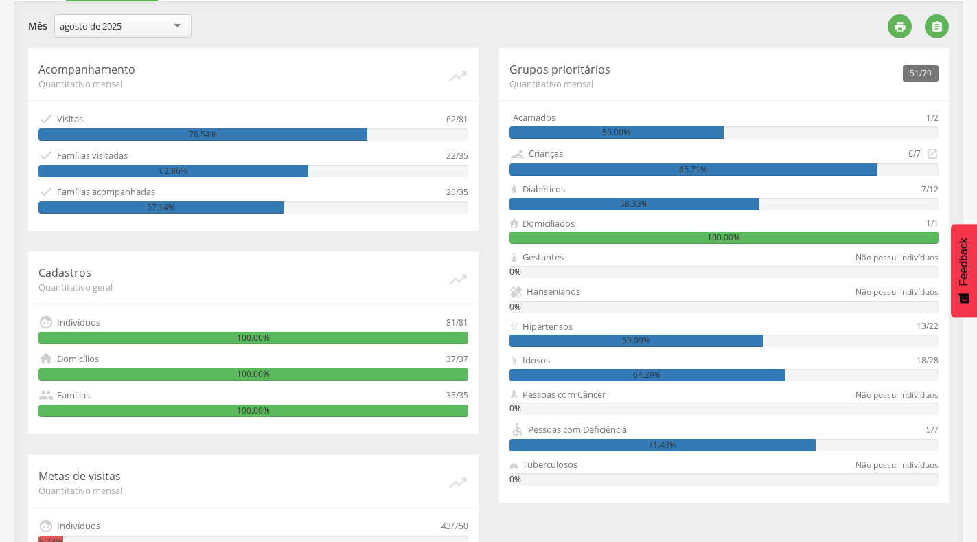
scroll to position [318, 0]
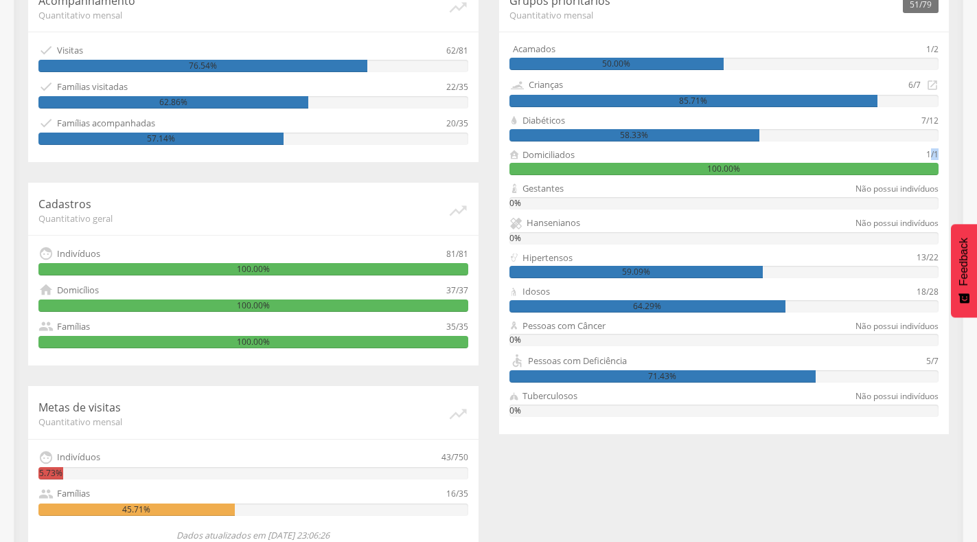
drag, startPoint x: 931, startPoint y: 157, endPoint x: 939, endPoint y: 156, distance: 9.0
click at [939, 156] on div "51/79 Grupos prioritários Quantitativo mensal Acamados 1/2 50.00% Crianças 6/7 …" at bounding box center [724, 206] width 450 height 455
drag, startPoint x: 931, startPoint y: 260, endPoint x: 947, endPoint y: 258, distance: 16.6
click at [947, 258] on div "51/79 Grupos prioritários Quantitativo mensal Acamados 1/2 50.00% Crianças 6/7 …" at bounding box center [724, 206] width 450 height 455
drag, startPoint x: 926, startPoint y: 291, endPoint x: 945, endPoint y: 292, distance: 18.6
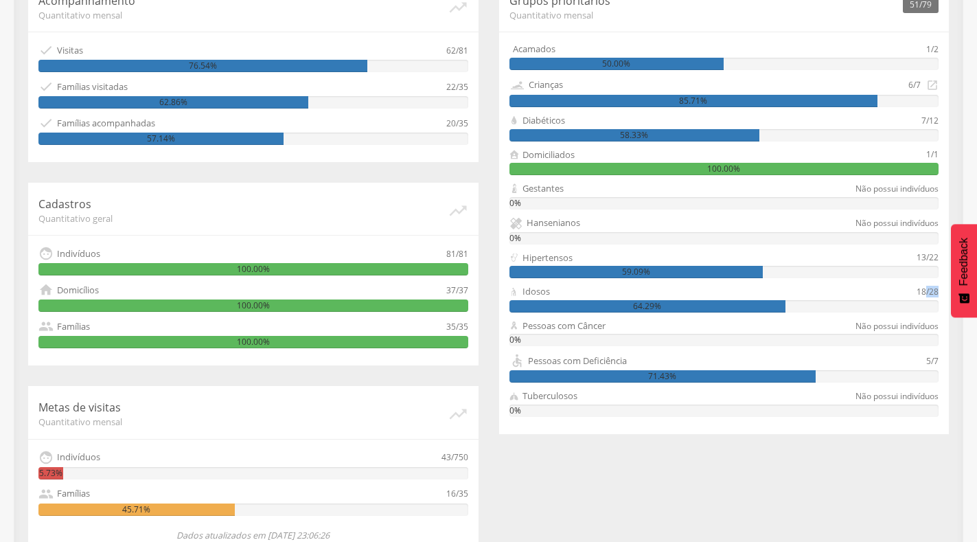
click at [945, 292] on div "51/79 Grupos prioritários Quantitativo mensal Acamados 1/2 50.00% Crianças 6/7 …" at bounding box center [724, 206] width 450 height 455
drag, startPoint x: 941, startPoint y: 360, endPoint x: 928, endPoint y: 360, distance: 12.4
click at [928, 360] on div "51/79 Grupos prioritários Quantitativo mensal Acamados 1/2 50.00% Crianças 6/7 …" at bounding box center [724, 206] width 450 height 455
click at [931, 362] on div "5/7" at bounding box center [932, 360] width 12 height 15
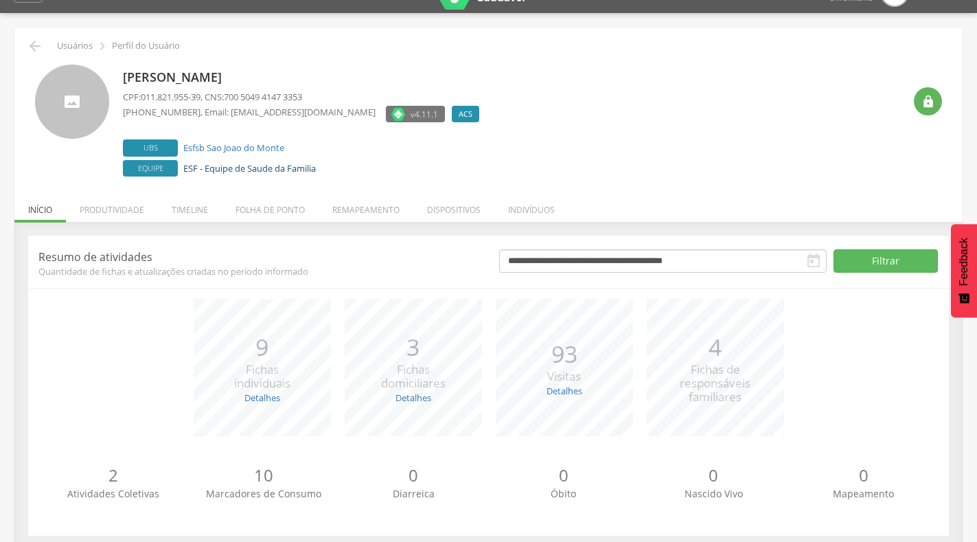
scroll to position [43, 0]
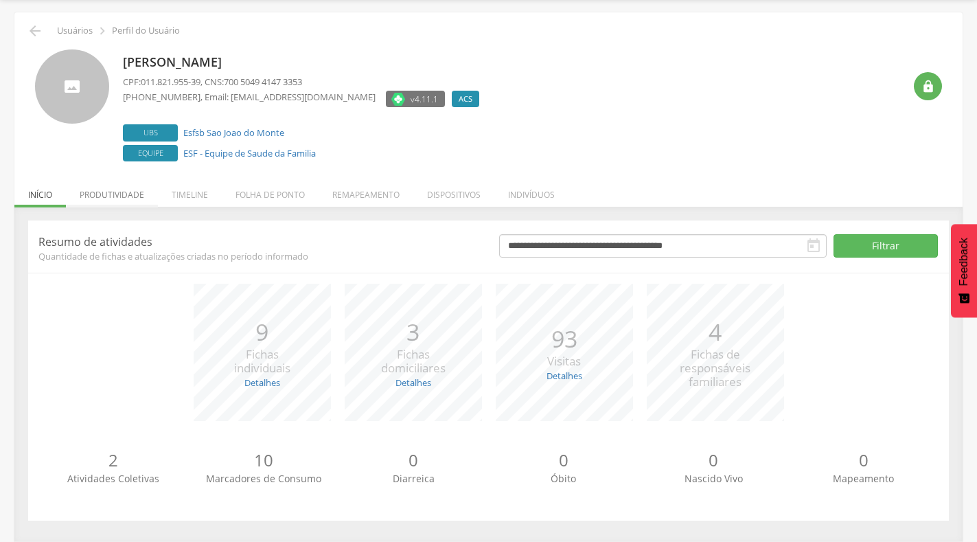
click at [100, 185] on li "Produtividade" at bounding box center [112, 191] width 92 height 32
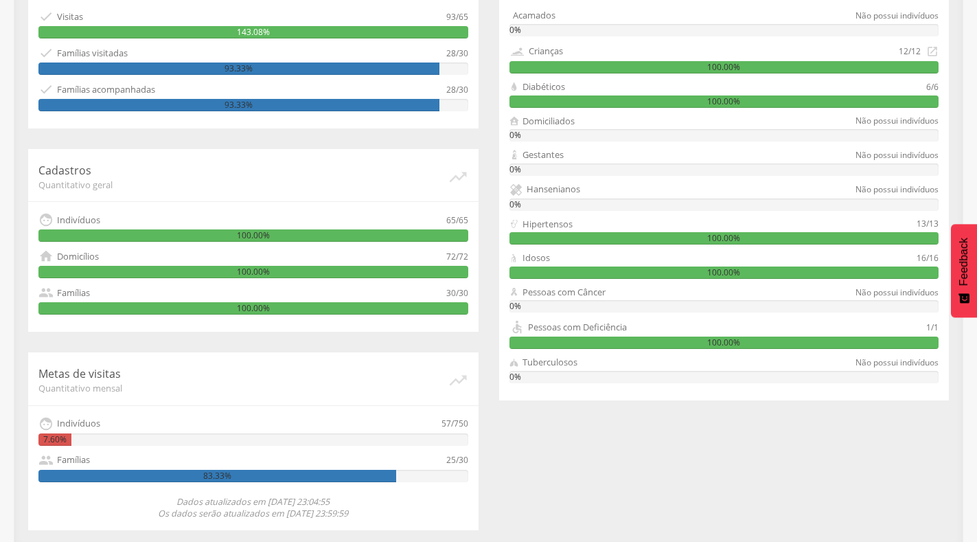
scroll to position [354, 0]
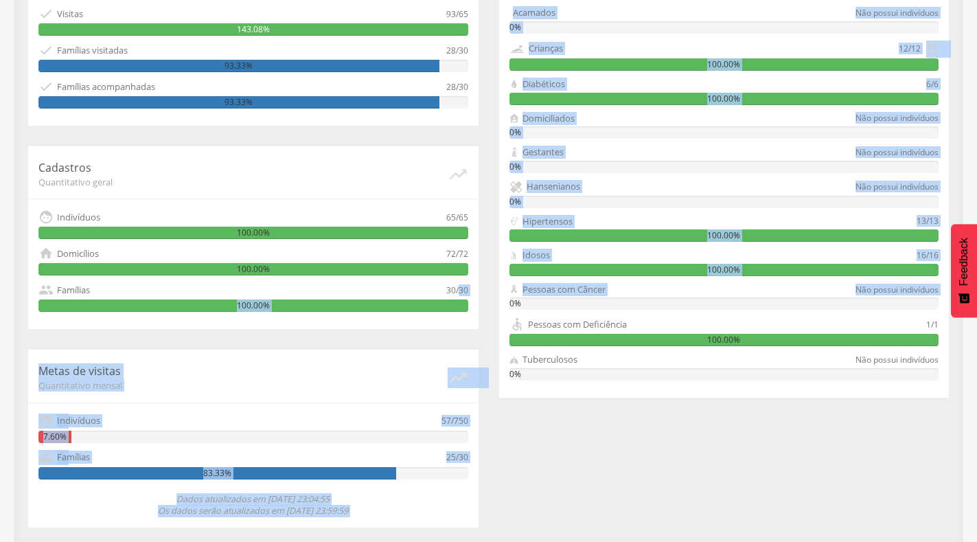
drag, startPoint x: 459, startPoint y: 290, endPoint x: 488, endPoint y: 299, distance: 30.0
click at [488, 299] on div "Acompanhamento Quantitativo mensal   Visitas 93/65 143.08%  Famílias visitad…" at bounding box center [488, 235] width 941 height 584
click at [489, 299] on div "48/48 Grupos prioritários Quantitativo mensal Acamados Não possui indivíduos 0%…" at bounding box center [724, 170] width 471 height 455
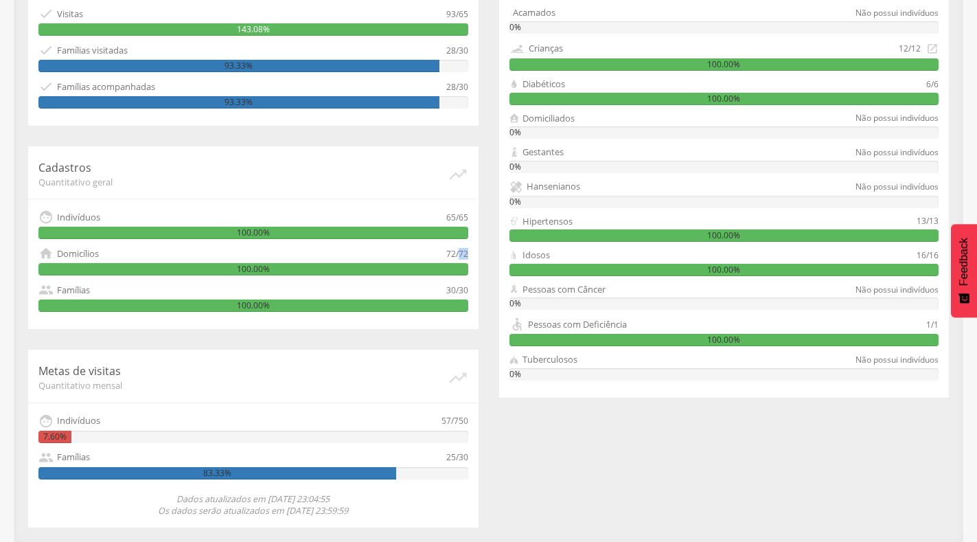
drag, startPoint x: 470, startPoint y: 250, endPoint x: 457, endPoint y: 250, distance: 12.4
click at [457, 250] on div "Cadastros Quantitativo geral   Indivíduos 65/65 100.00%  Domicílios 72/72 10…" at bounding box center [253, 237] width 450 height 183
click at [936, 48] on icon "" at bounding box center [932, 48] width 12 height 15
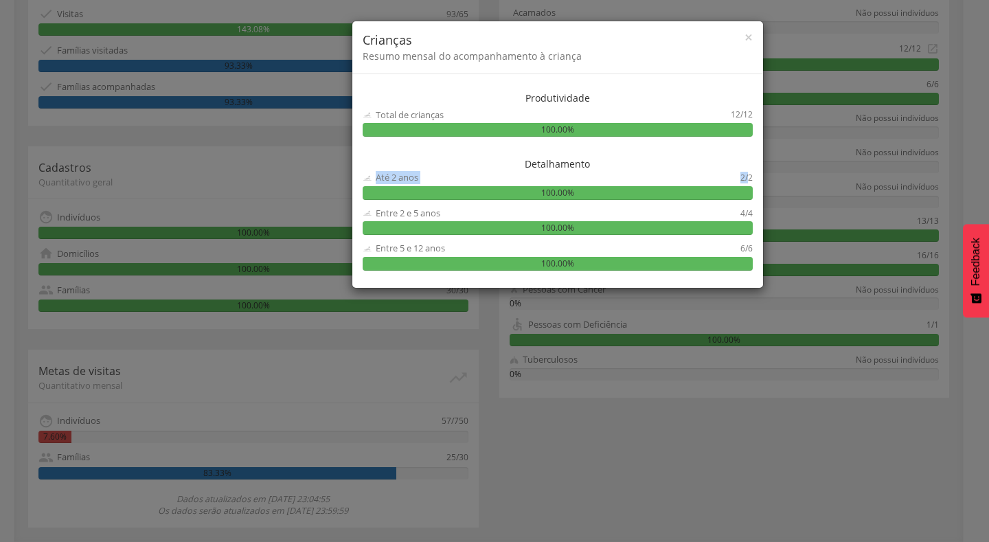
click at [748, 171] on div "Produtividade Total de crianças 12/12 100.00% Detalhamento Até 2 anos 2/2 100.0…" at bounding box center [557, 184] width 411 height 207
click at [752, 181] on div "2/2" at bounding box center [746, 177] width 12 height 13
click at [749, 181] on div "2/2" at bounding box center [746, 177] width 12 height 13
drag, startPoint x: 755, startPoint y: 212, endPoint x: 734, endPoint y: 209, distance: 20.8
click at [734, 209] on div "Produtividade Total de crianças 12/12 100.00% Detalhamento Até 2 anos 2/2 100.0…" at bounding box center [557, 184] width 411 height 207
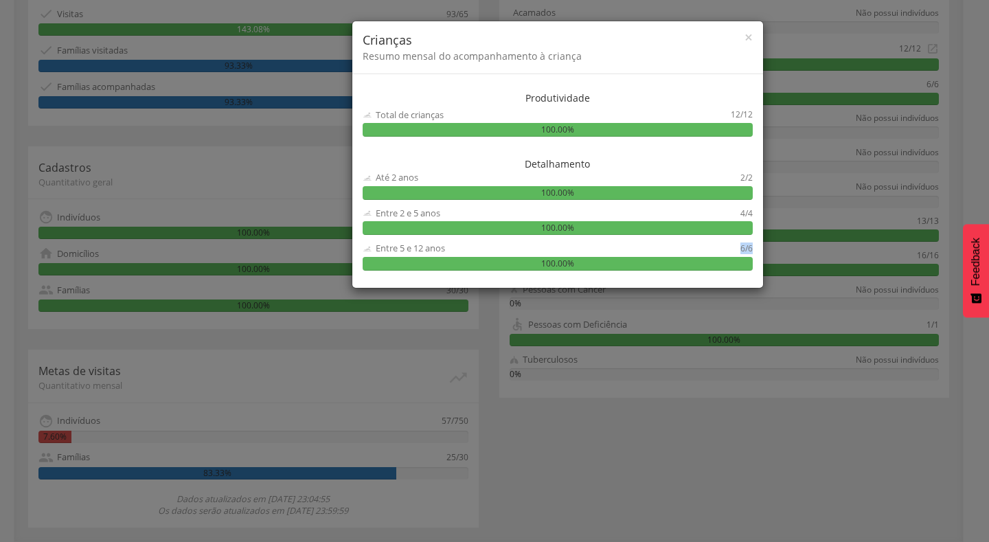
drag, startPoint x: 751, startPoint y: 248, endPoint x: 731, endPoint y: 248, distance: 20.6
click at [731, 248] on div "Entre 5 e 12 anos 6/6" at bounding box center [558, 248] width 390 height 13
click at [843, 190] on div "× Crianças Resumo mensal do acompanhamento à criança Produtividade Total de cri…" at bounding box center [494, 271] width 989 height 542
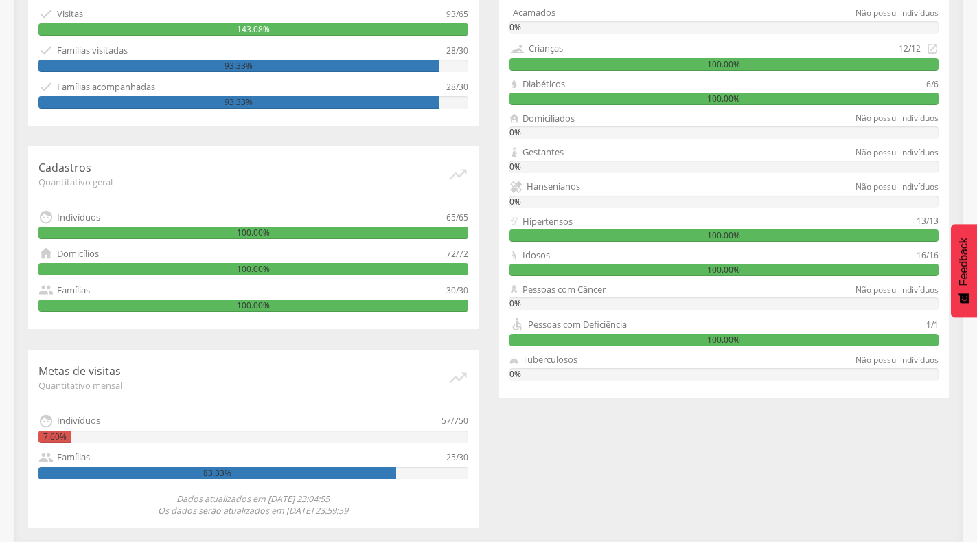
click at [881, 131] on div "0%" at bounding box center [725, 132] width 430 height 12
drag, startPoint x: 933, startPoint y: 225, endPoint x: 941, endPoint y: 225, distance: 8.2
click at [941, 225] on div "48/48 Grupos prioritários Quantitativo mensal Acamados Não possui indivíduos 0%…" at bounding box center [724, 170] width 450 height 455
drag, startPoint x: 929, startPoint y: 255, endPoint x: 939, endPoint y: 255, distance: 10.3
click at [939, 255] on div "48/48 Grupos prioritários Quantitativo mensal Acamados Não possui indivíduos 0%…" at bounding box center [724, 170] width 450 height 455
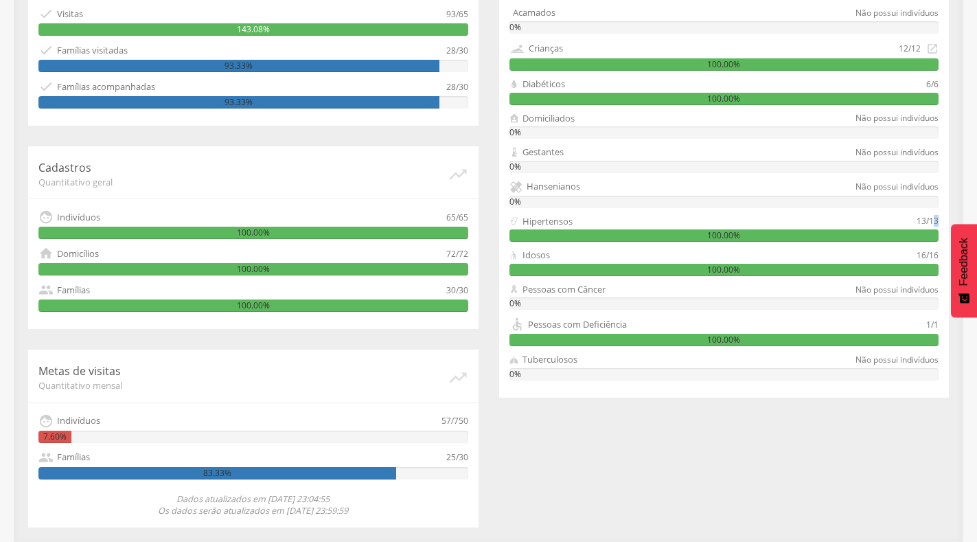
drag, startPoint x: 933, startPoint y: 221, endPoint x: 940, endPoint y: 221, distance: 7.6
click at [940, 221] on div "48/48 Grupos prioritários Quantitativo mensal Acamados Não possui indivíduos 0%…" at bounding box center [724, 170] width 450 height 455
drag, startPoint x: 933, startPoint y: 255, endPoint x: 947, endPoint y: 255, distance: 14.4
click at [947, 255] on div "48/48 Grupos prioritários Quantitativo mensal Acamados Não possui indivíduos 0%…" at bounding box center [724, 170] width 450 height 455
click at [933, 251] on div "16/16" at bounding box center [928, 255] width 22 height 13
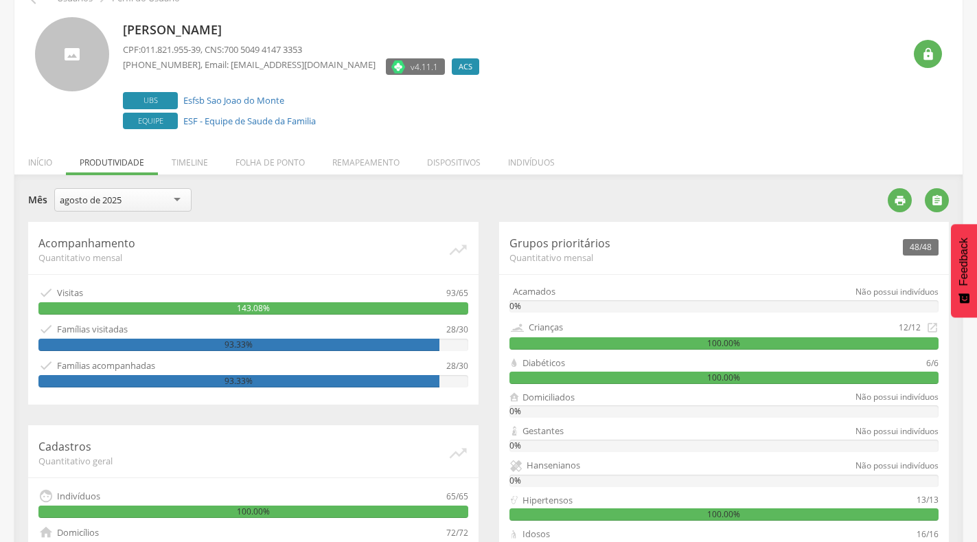
scroll to position [69, 0]
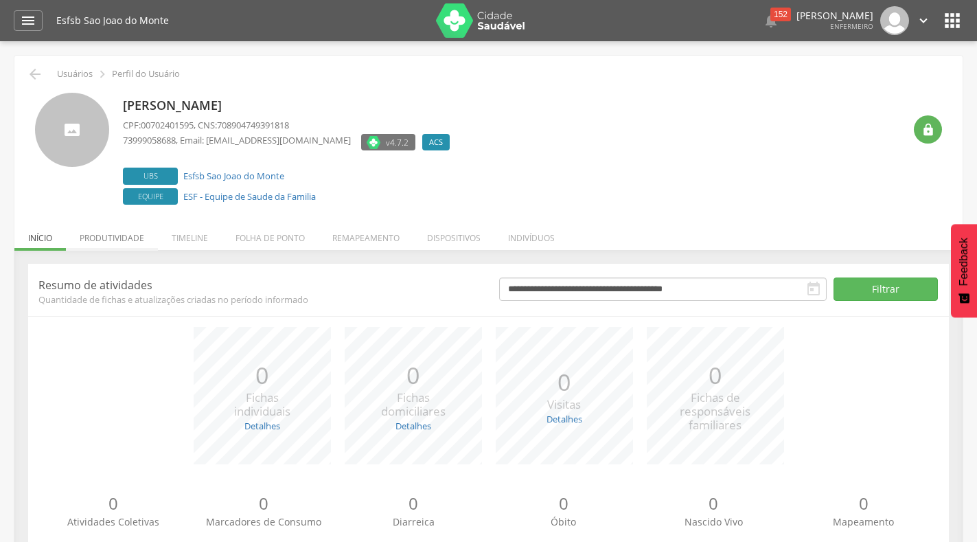
click at [123, 239] on li "Produtividade" at bounding box center [112, 234] width 92 height 32
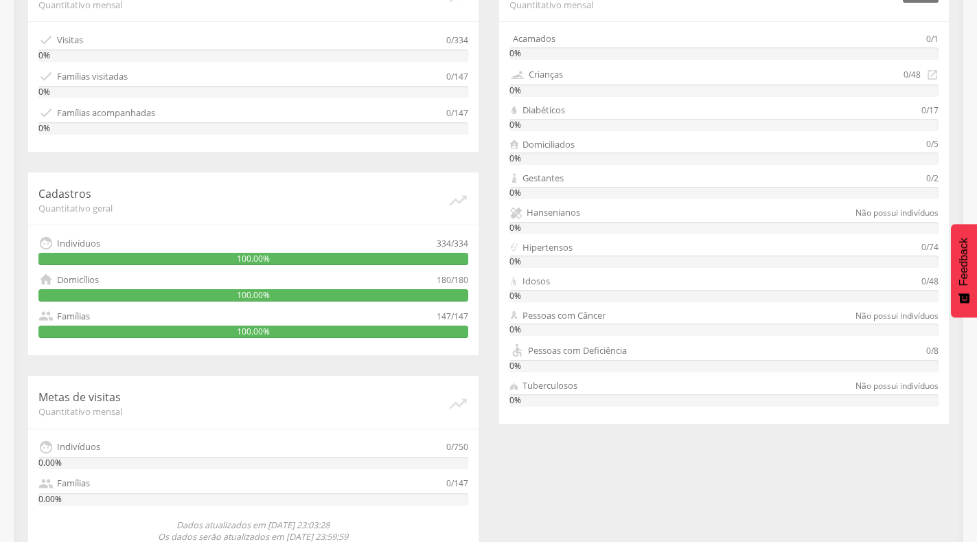
scroll to position [343, 0]
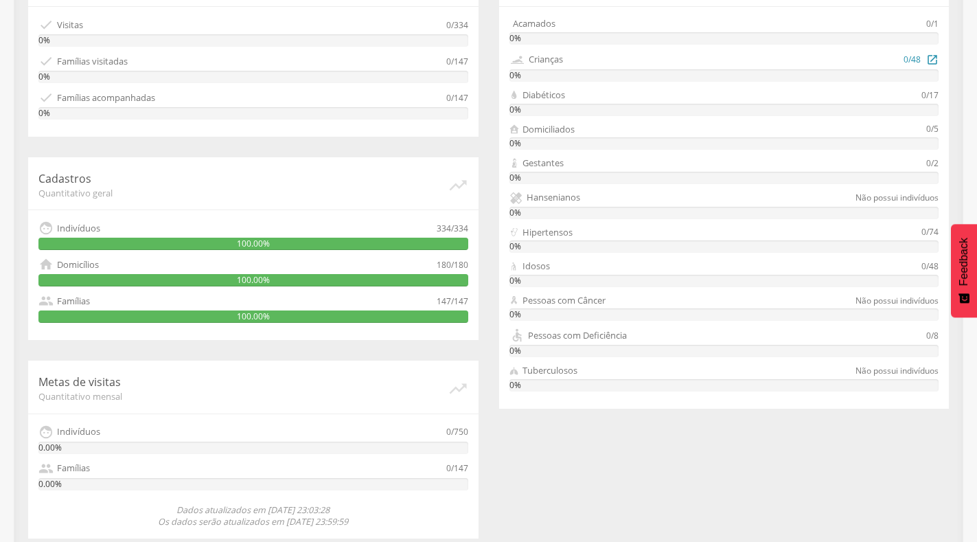
click at [938, 58] on icon "" at bounding box center [932, 59] width 12 height 15
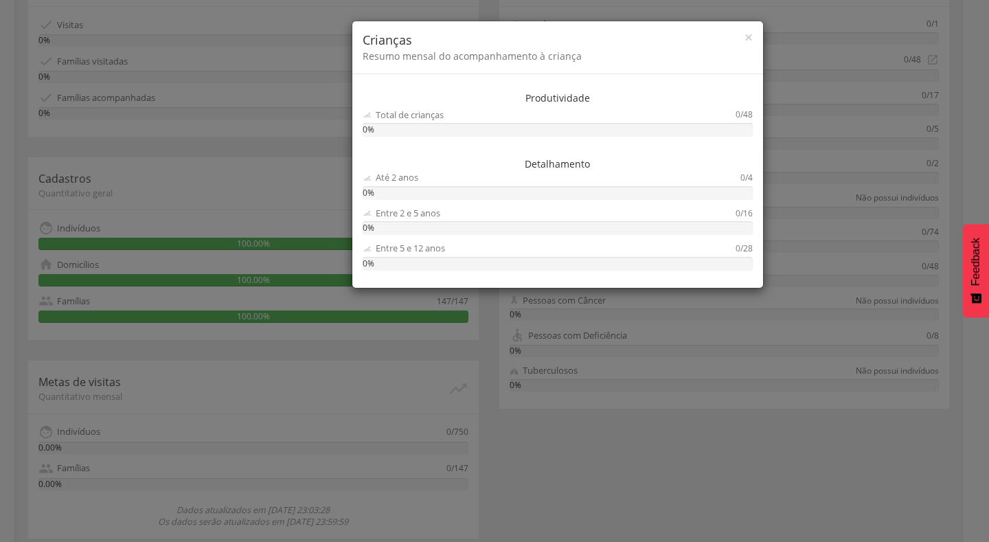
click at [845, 125] on div "× Crianças Resumo mensal do acompanhamento à criança Produtividade Total de cri…" at bounding box center [494, 271] width 989 height 542
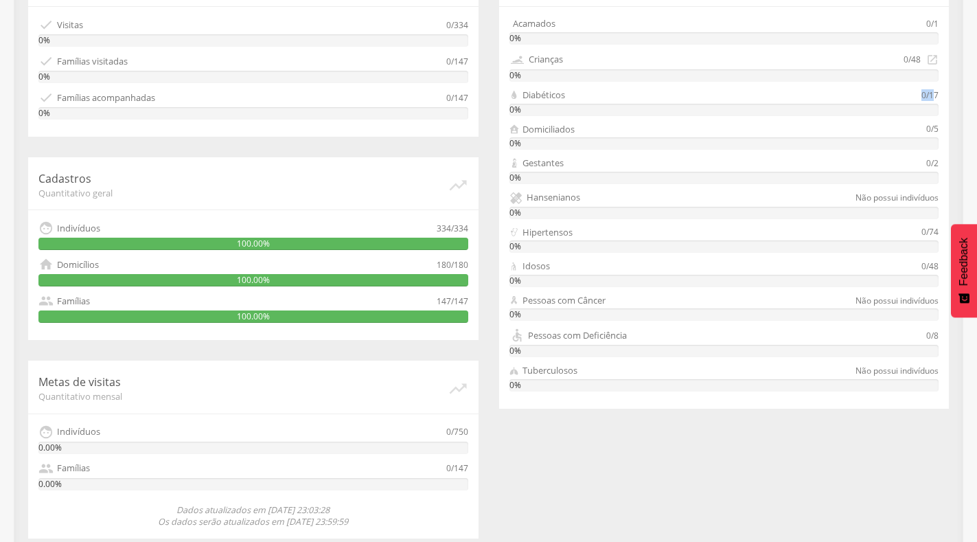
drag, startPoint x: 935, startPoint y: 93, endPoint x: 923, endPoint y: 93, distance: 11.7
click at [923, 93] on div "0/17" at bounding box center [930, 95] width 17 height 13
click at [928, 93] on div "0/17" at bounding box center [930, 95] width 17 height 13
click at [931, 272] on div "0/203 Grupos prioritários Quantitativo mensal Acamados 0/1 0% Crianças 0/48  0…" at bounding box center [724, 181] width 450 height 455
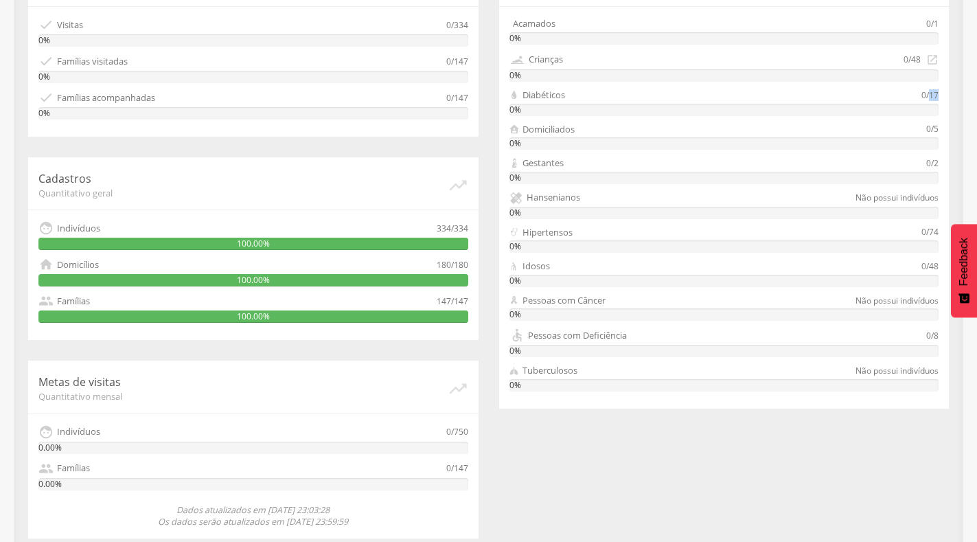
drag, startPoint x: 930, startPoint y: 97, endPoint x: 941, endPoint y: 95, distance: 11.9
click at [941, 95] on div "0/203 Grupos prioritários Quantitativo mensal Acamados 0/1 0% Crianças 0/48  0…" at bounding box center [724, 181] width 450 height 455
drag, startPoint x: 927, startPoint y: 234, endPoint x: 942, endPoint y: 232, distance: 15.2
click at [942, 232] on div "0/203 Grupos prioritários Quantitativo mensal Acamados 0/1 0% Crianças 0/48  0…" at bounding box center [724, 181] width 450 height 455
drag, startPoint x: 928, startPoint y: 135, endPoint x: 938, endPoint y: 134, distance: 10.3
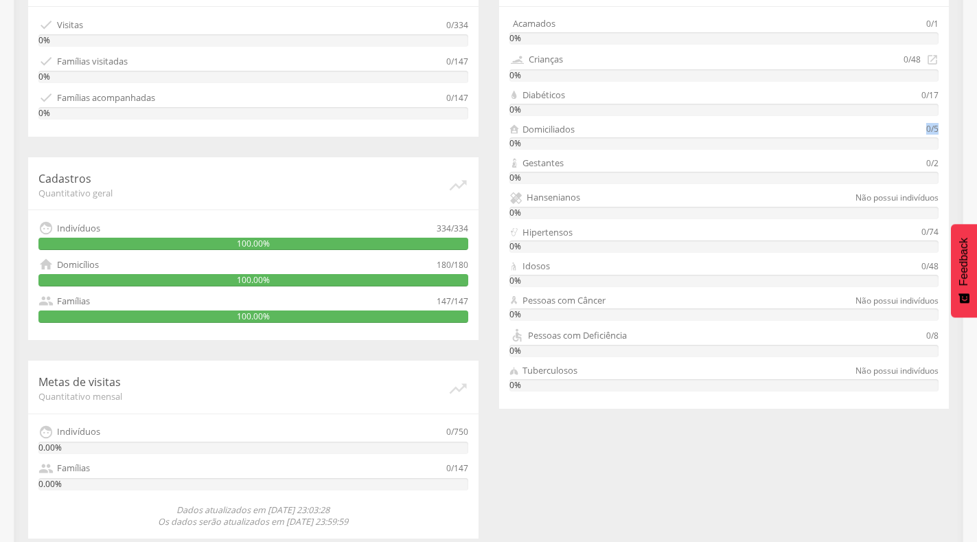
click at [938, 134] on div "0/5" at bounding box center [932, 129] width 12 height 13
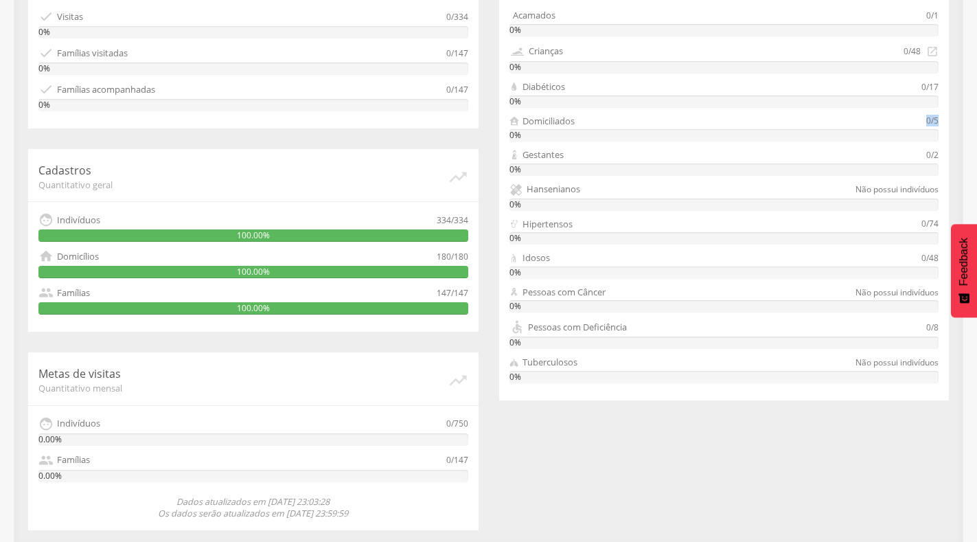
scroll to position [354, 0]
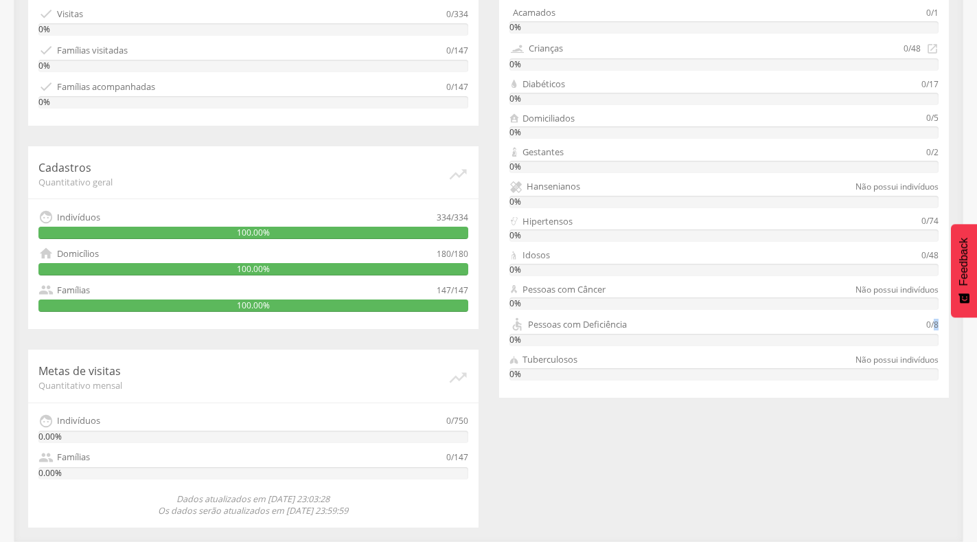
drag, startPoint x: 945, startPoint y: 326, endPoint x: 933, endPoint y: 326, distance: 11.7
click at [933, 326] on div "0/203 Grupos prioritários Quantitativo mensal Acamados 0/1 0% Crianças 0/48  0…" at bounding box center [724, 170] width 450 height 455
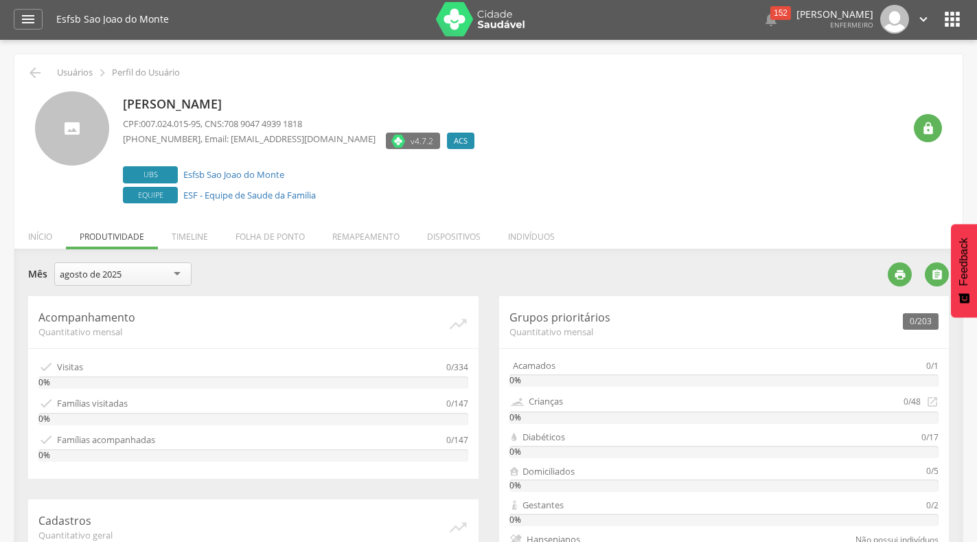
scroll to position [0, 0]
